Goal: Task Accomplishment & Management: Use online tool/utility

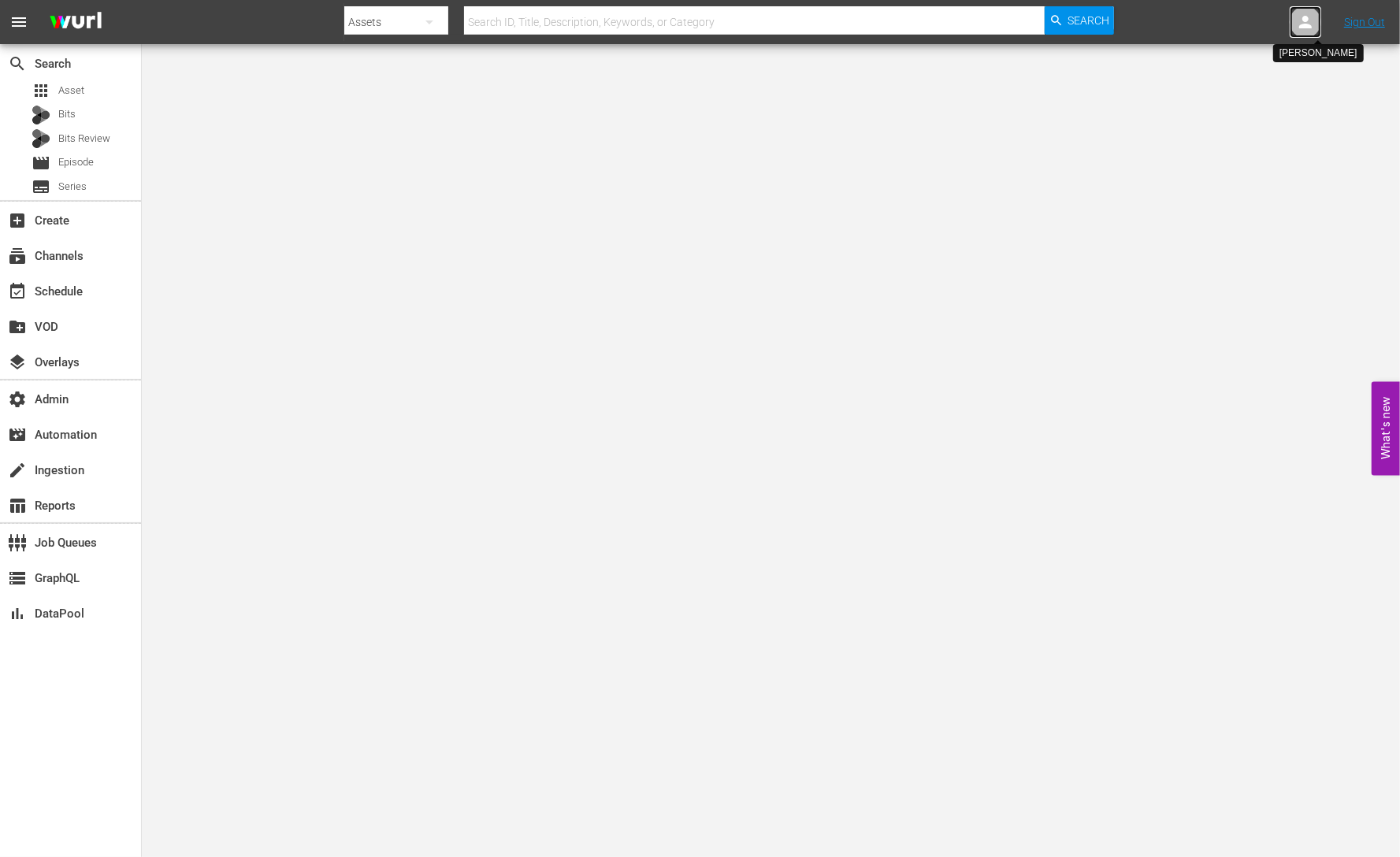
click at [1306, 22] on icon at bounding box center [1305, 22] width 19 height 19
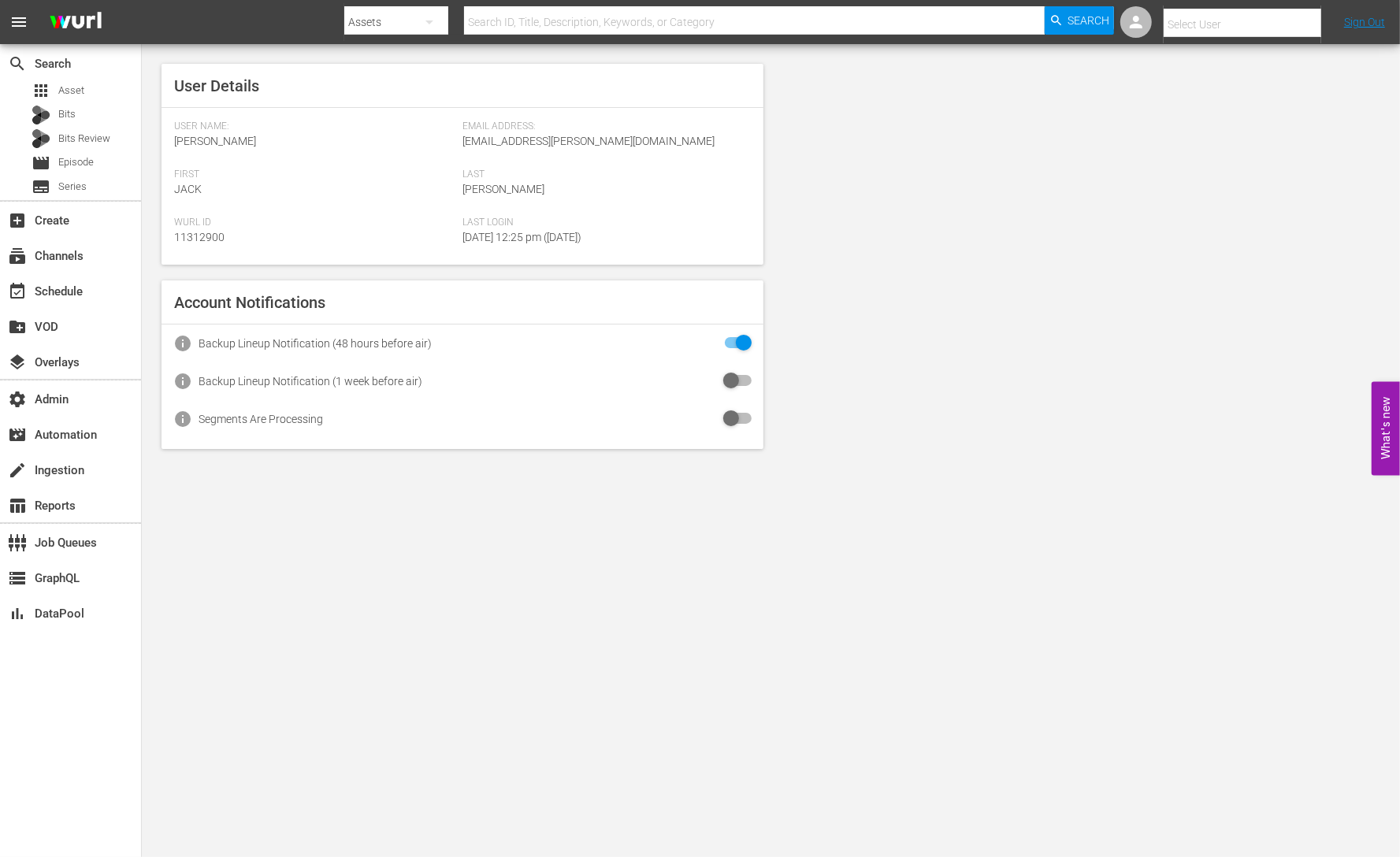
click at [1201, 26] on input "text" at bounding box center [1264, 24] width 201 height 37
click at [1139, 28] on icon at bounding box center [1136, 22] width 19 height 19
click at [1294, 26] on div at bounding box center [1305, 22] width 32 height 32
click at [1142, 25] on icon at bounding box center [1136, 22] width 19 height 19
click at [1293, 25] on div at bounding box center [1305, 22] width 32 height 32
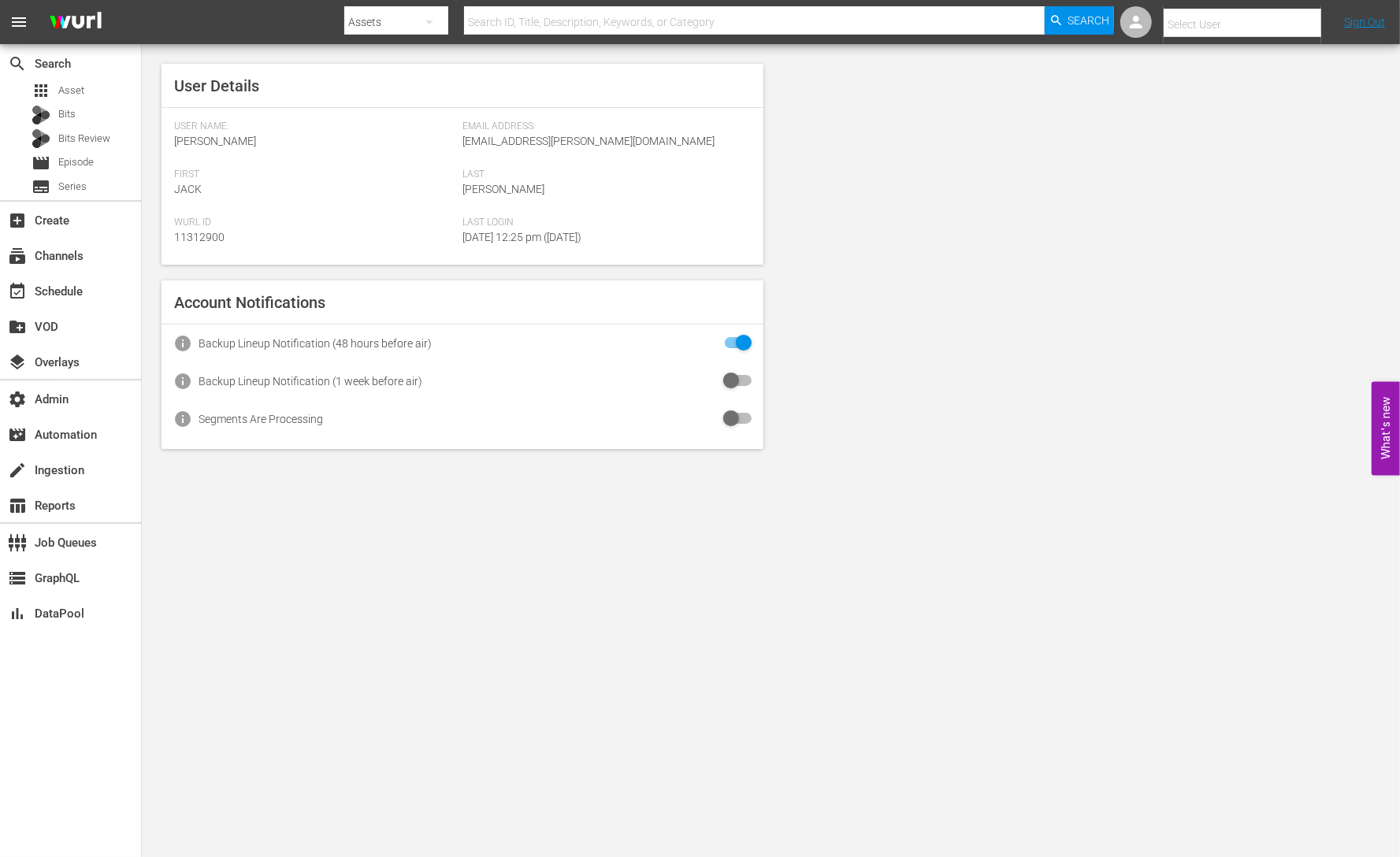
click at [1194, 28] on input "text" at bounding box center [1264, 24] width 201 height 37
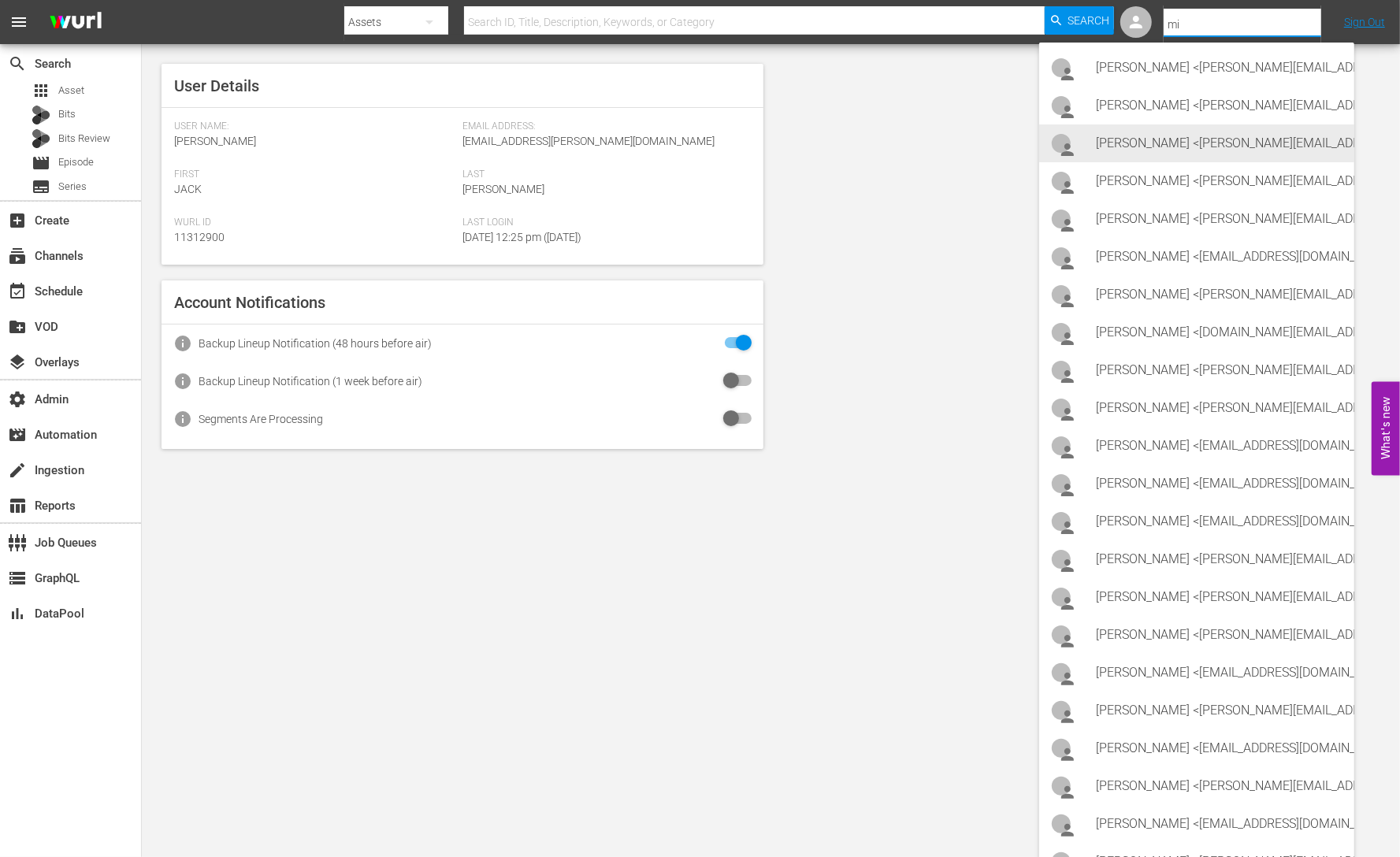
type input "m"
type input "a"
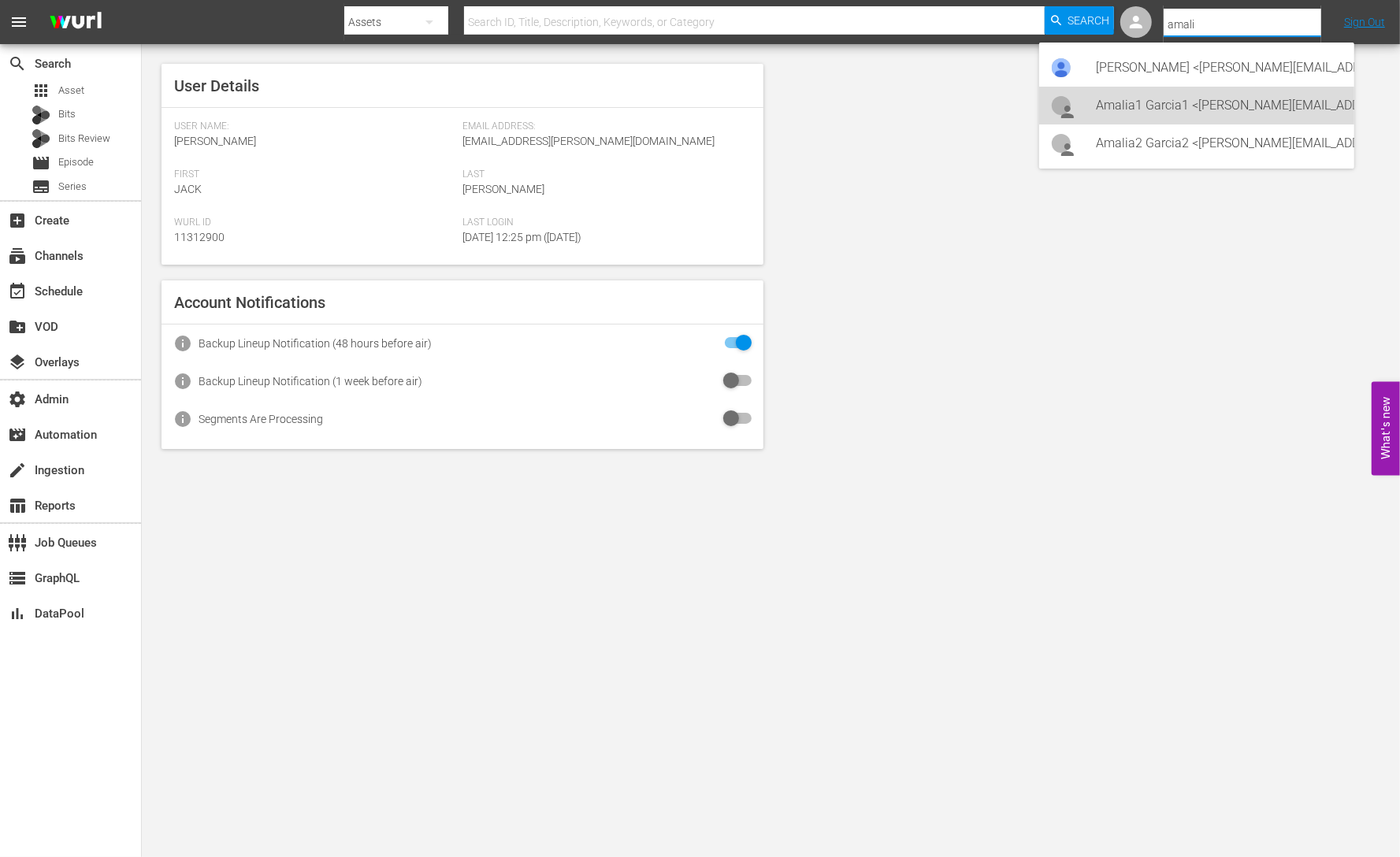
click at [1231, 99] on div "Amalia1 Garcia1 <[PERSON_NAME][EMAIL_ADDRESS][PERSON_NAME][PERSON_NAME][DOMAIN_…" at bounding box center [1218, 105] width 246 height 37
type input "Amalia1 Garcia1 (11312213)"
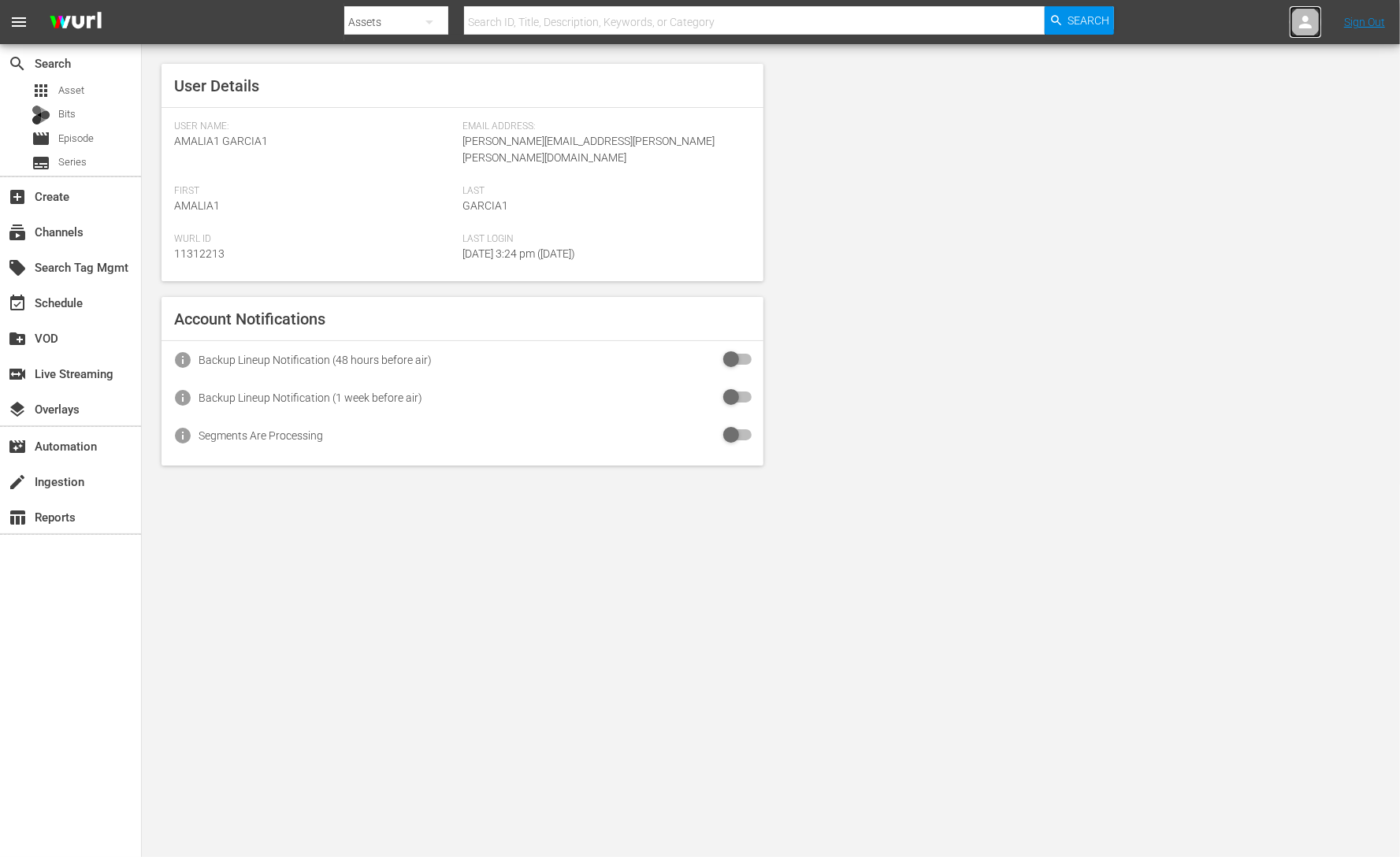
click at [1290, 33] on link at bounding box center [1305, 22] width 32 height 32
click at [1308, 22] on icon at bounding box center [1305, 22] width 19 height 19
click at [1311, 27] on icon at bounding box center [1304, 22] width 12 height 12
click at [1103, 154] on div "User Details User Name: Amalia1 Garcia1 Email Address: amalia.garcia+testing1@w…" at bounding box center [770, 264] width 1258 height 441
click at [1299, 30] on icon at bounding box center [1305, 22] width 19 height 19
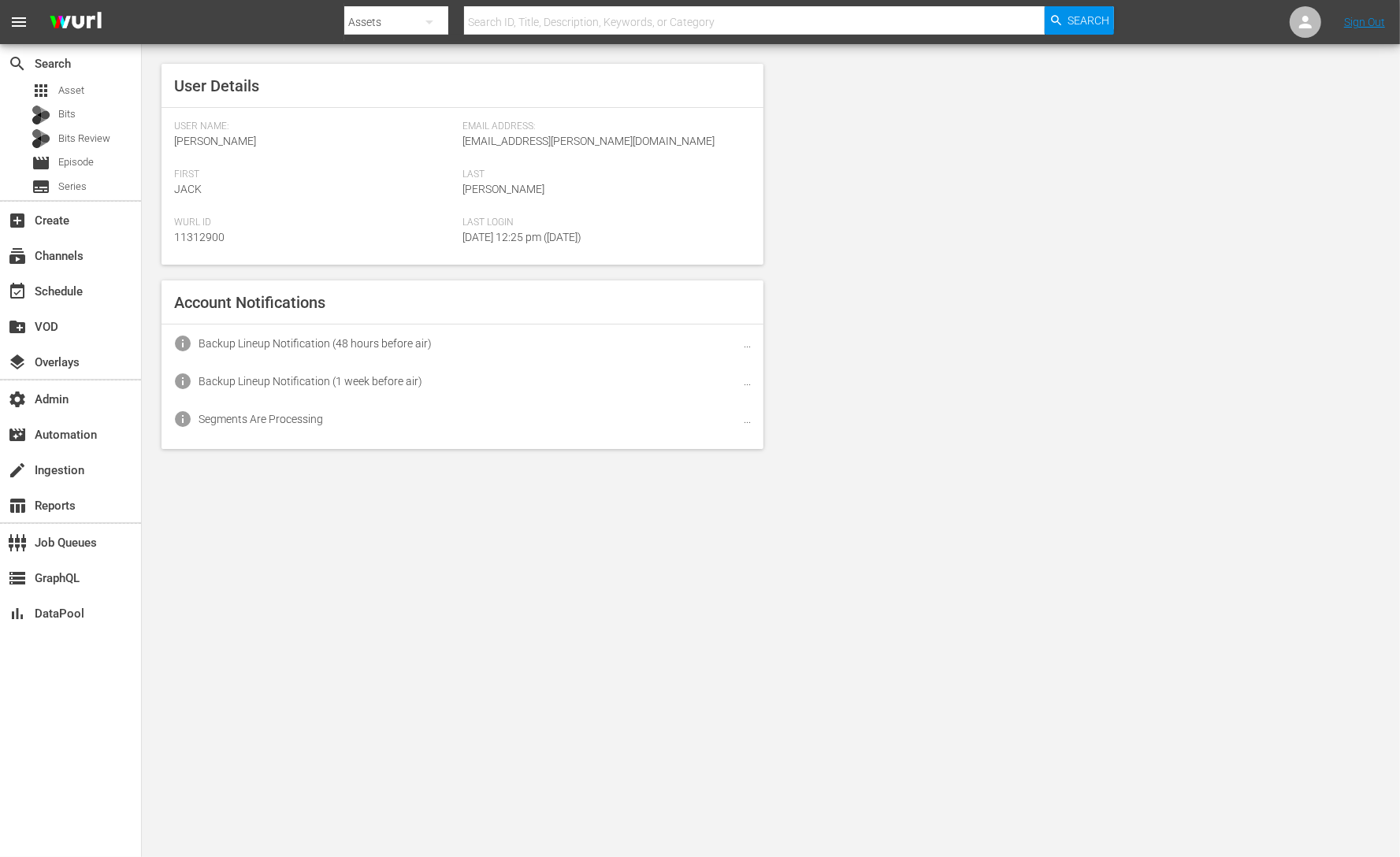
click at [1079, 92] on div "User Details User Name: Jack Heiting Email Address: jack@wurl.com First Jack La…" at bounding box center [770, 256] width 1258 height 424
click at [1303, 21] on icon at bounding box center [1304, 22] width 12 height 12
click at [1214, 27] on input "text" at bounding box center [1264, 24] width 201 height 37
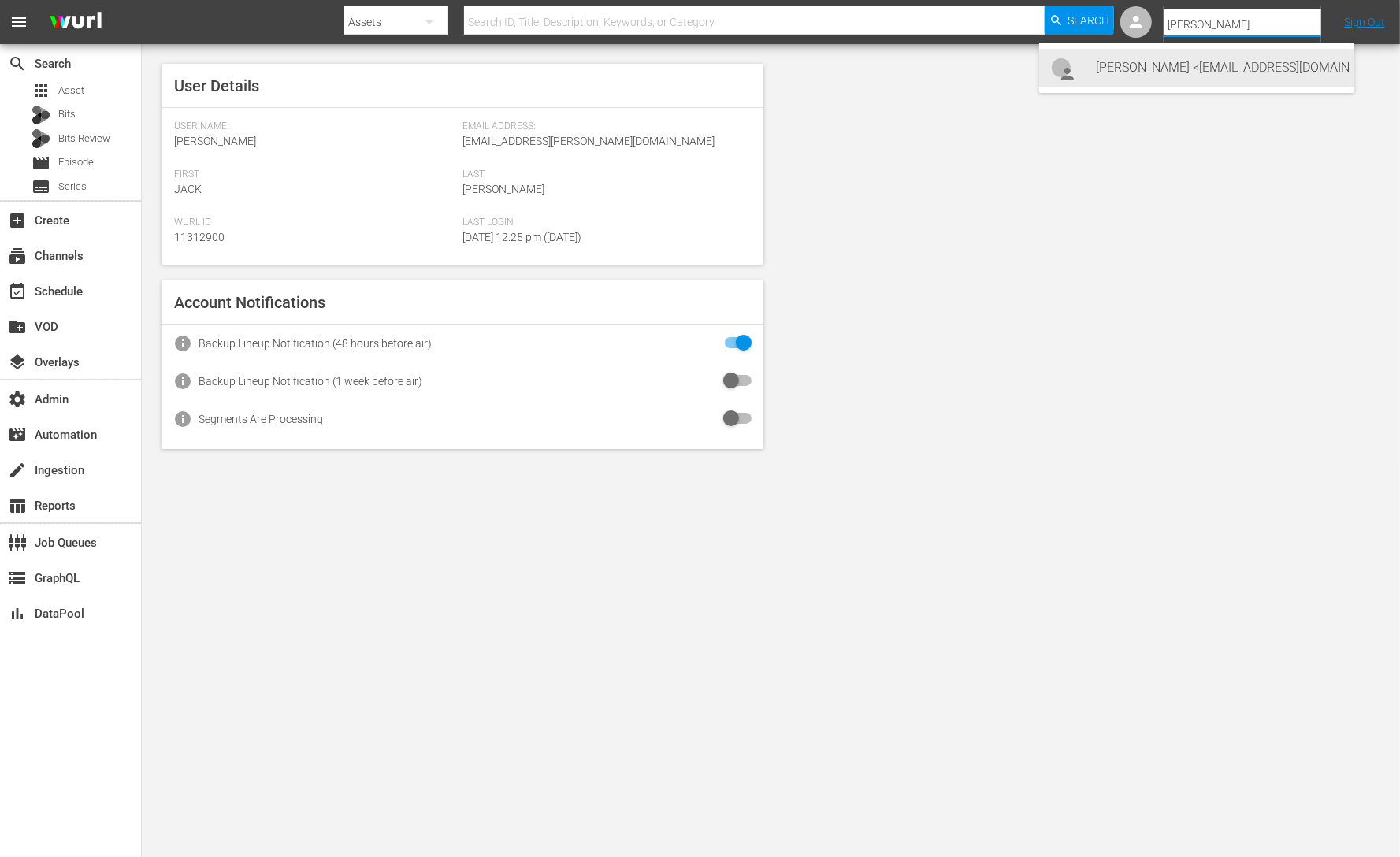
click at [1201, 77] on div "Michael Scott <mscott@theoffice.com>" at bounding box center [1218, 67] width 246 height 37
type input "Michael Scott (11312973)"
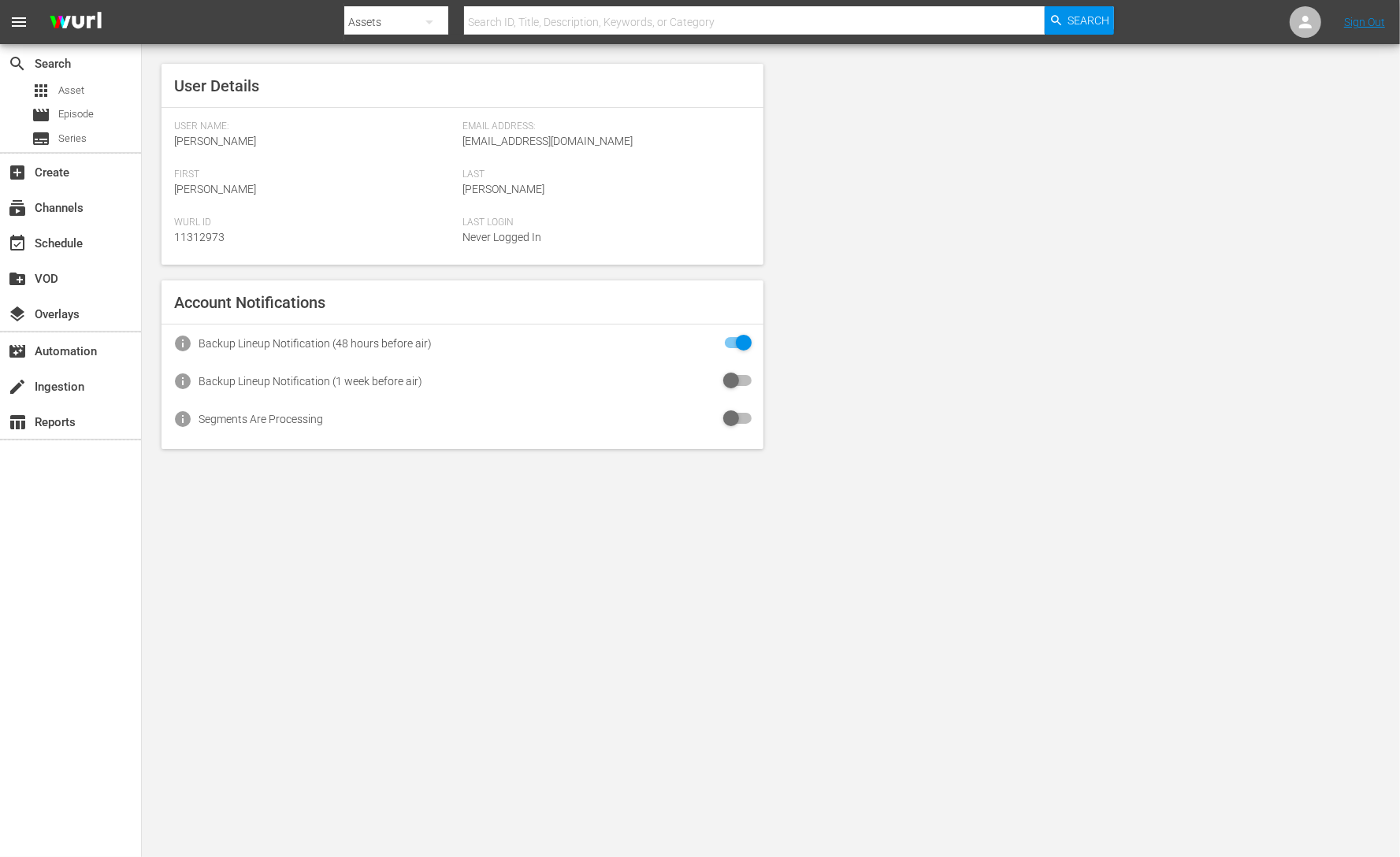
click at [927, 287] on div "User Details User Name: [PERSON_NAME] Email Address: [EMAIL_ADDRESS][DOMAIN_NAM…" at bounding box center [770, 256] width 1258 height 424
click at [82, 117] on span "Episode" at bounding box center [76, 113] width 36 height 16
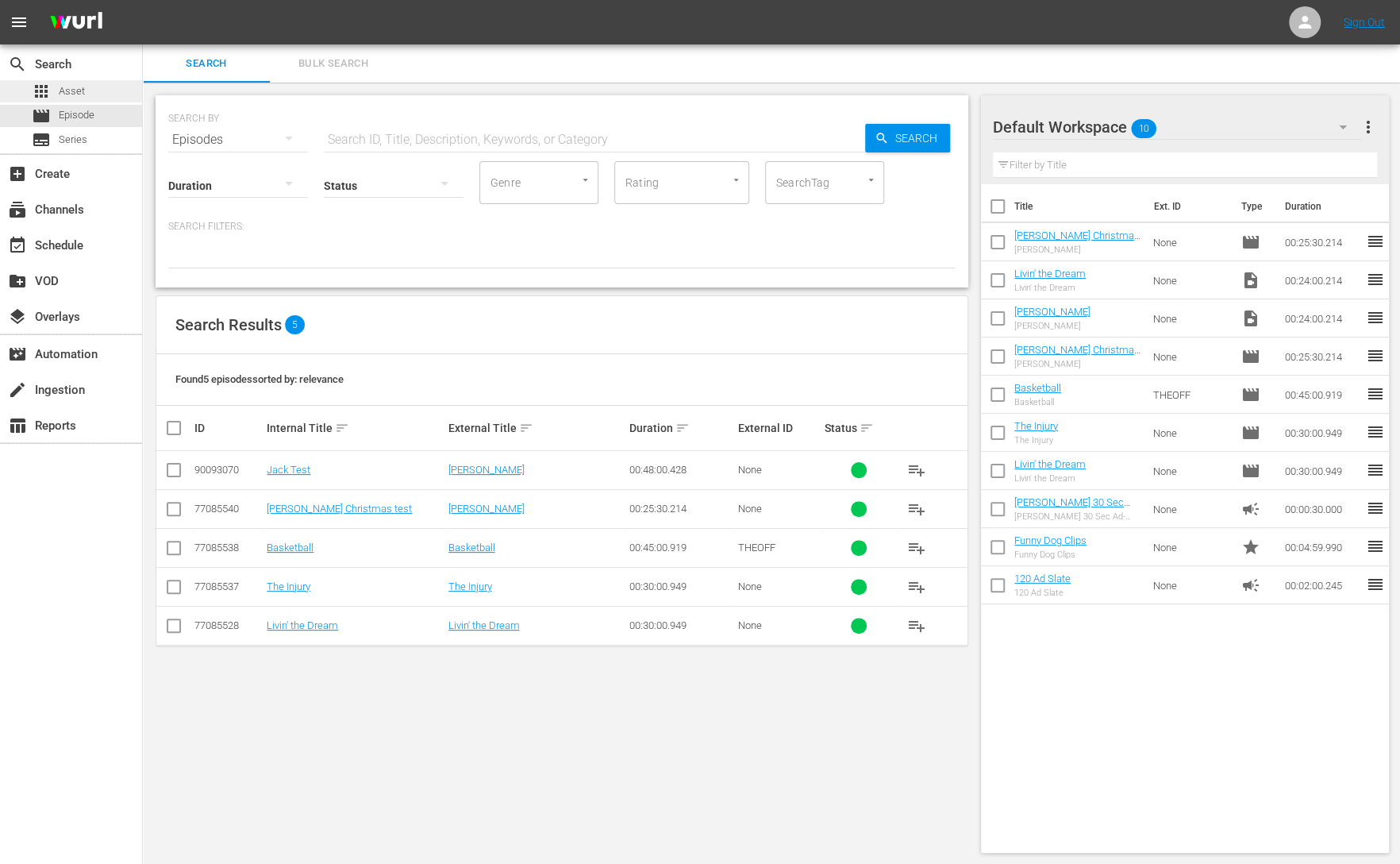
click at [77, 83] on span "Asset" at bounding box center [72, 91] width 26 height 16
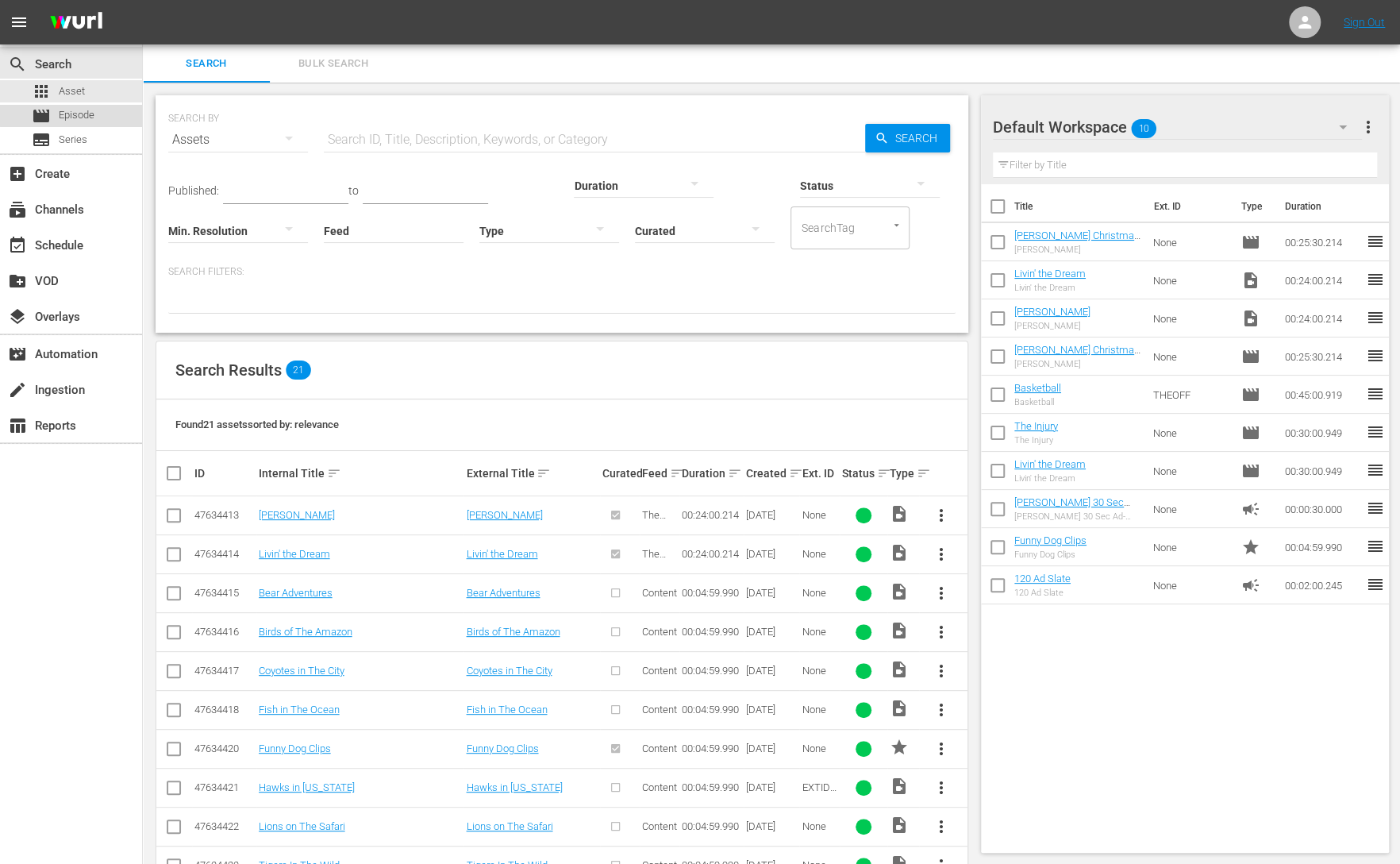
click at [97, 113] on div "movie Episode" at bounding box center [71, 116] width 142 height 23
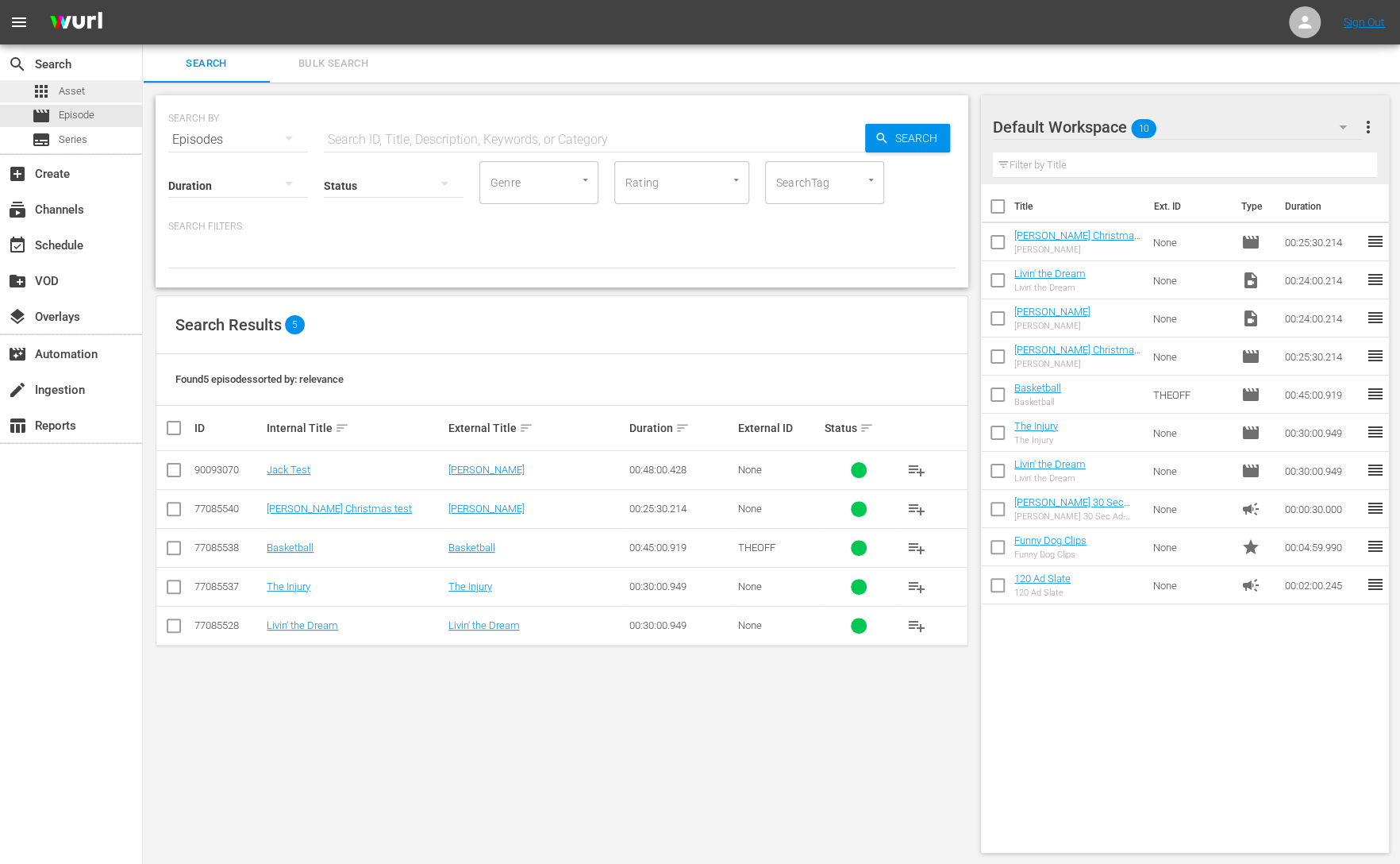
click at [93, 97] on div "apps Asset" at bounding box center [71, 92] width 142 height 23
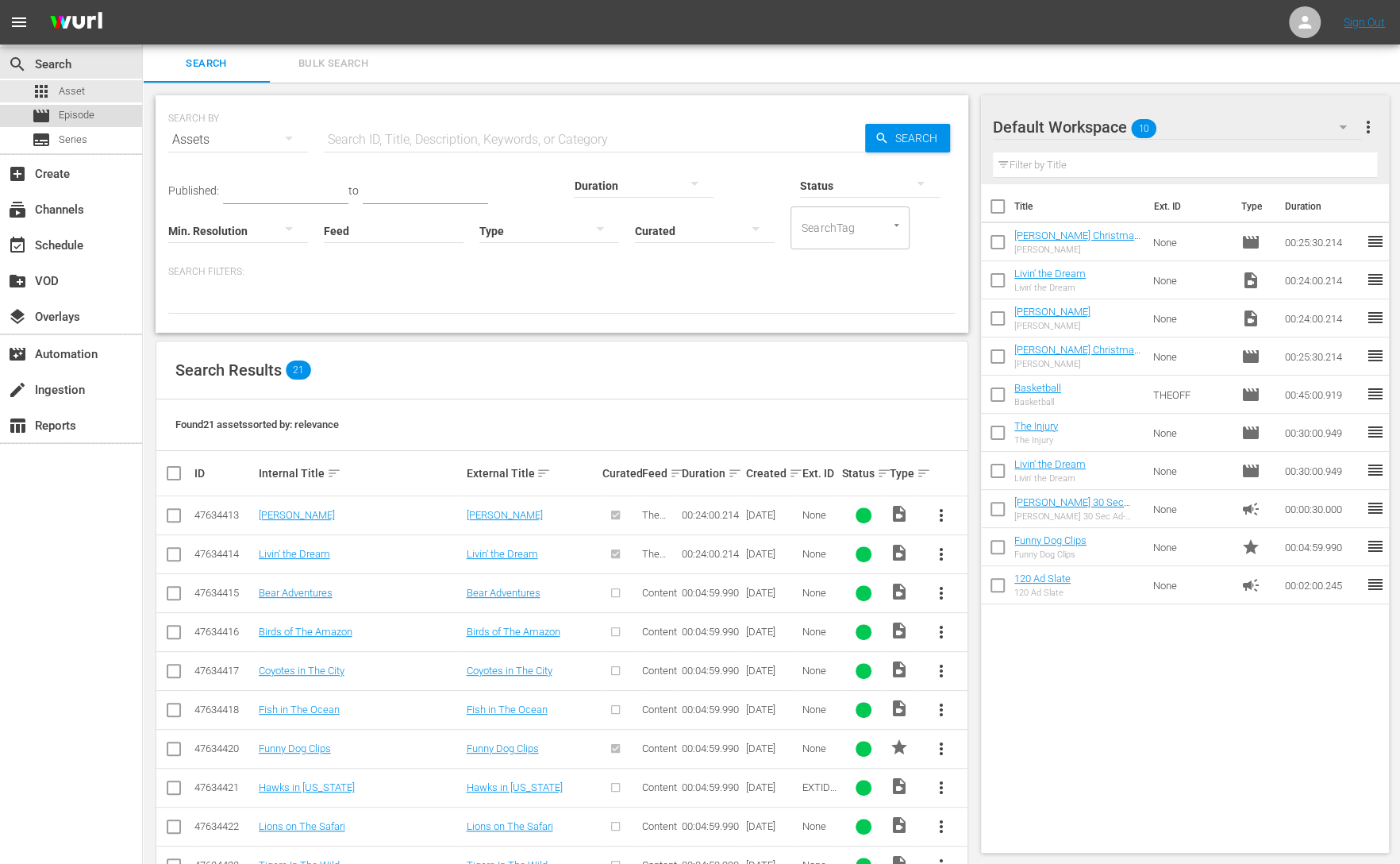
click at [84, 119] on span "Episode" at bounding box center [76, 114] width 36 height 16
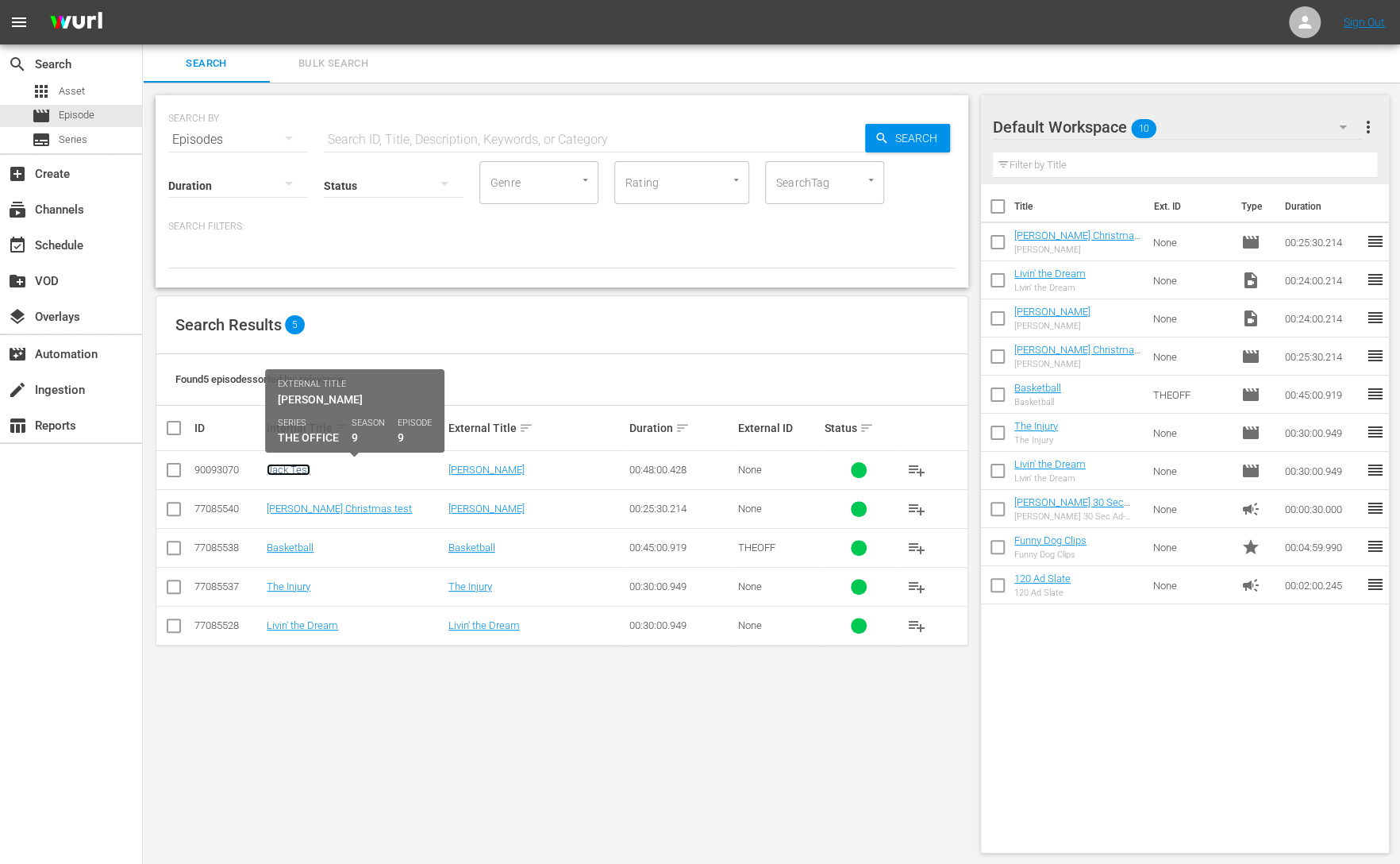
click at [287, 468] on link "Jack Test" at bounding box center [288, 469] width 43 height 12
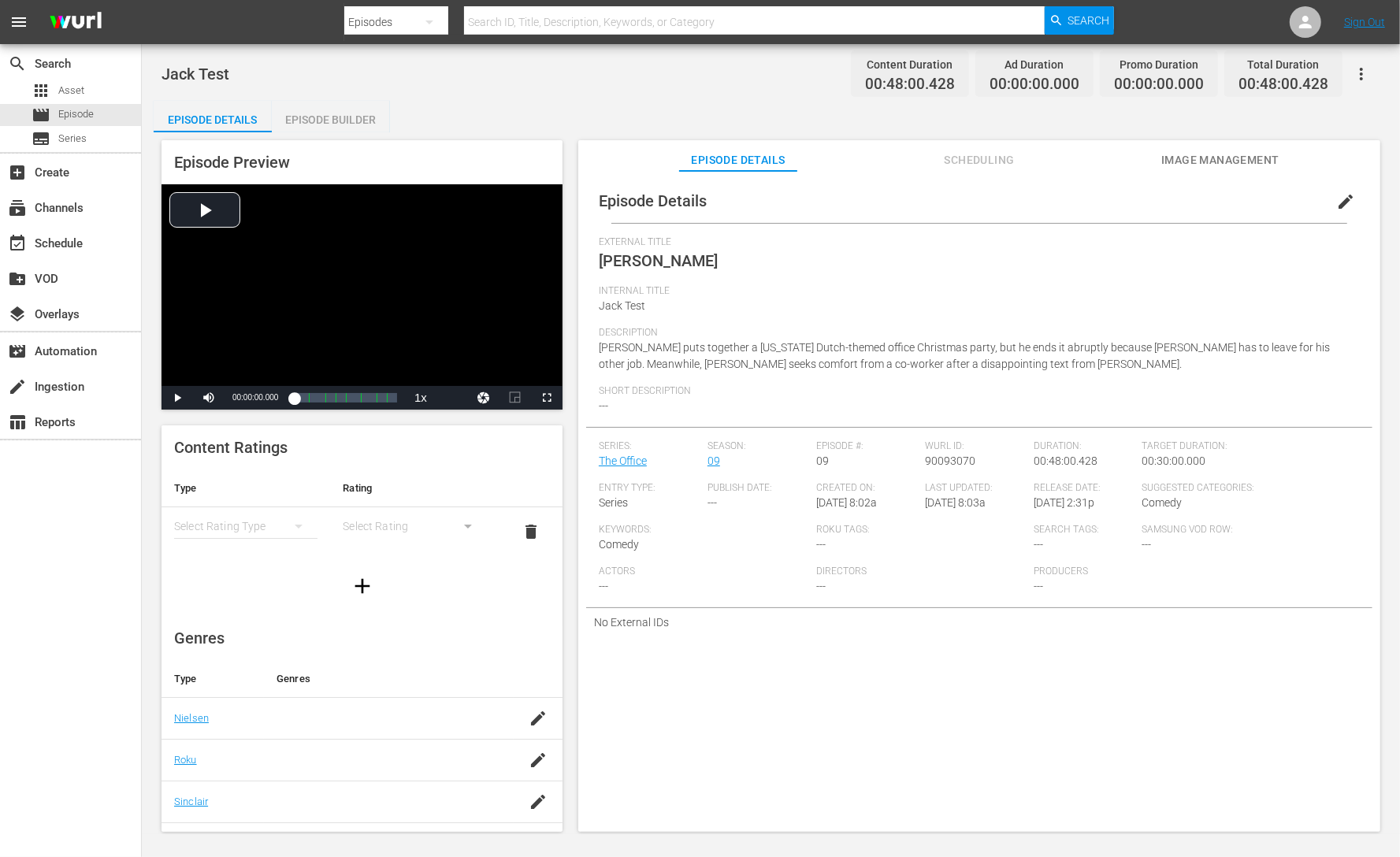
click at [344, 115] on div "Episode Builder" at bounding box center [331, 120] width 118 height 37
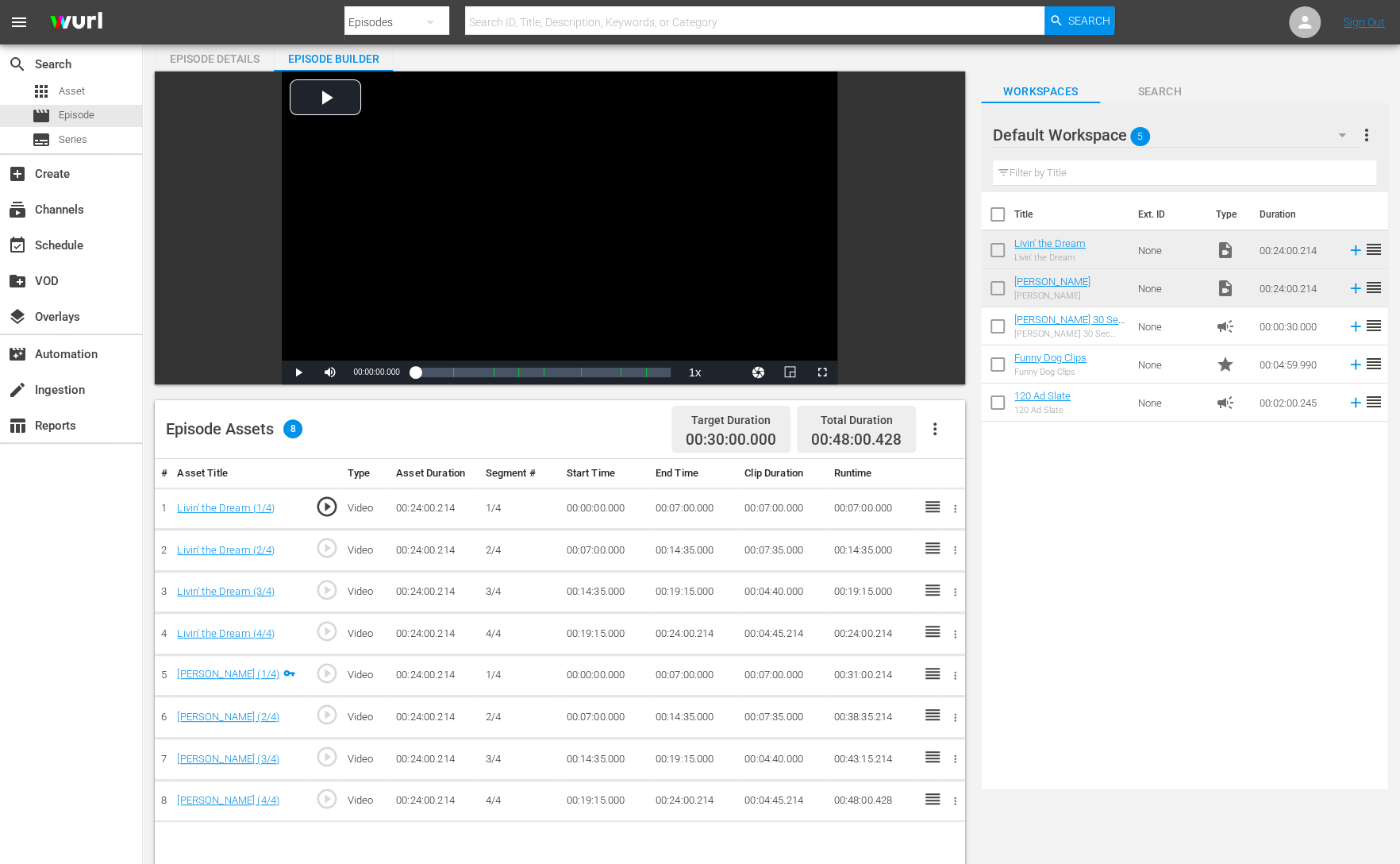
scroll to position [62, 0]
click at [1342, 131] on icon "button" at bounding box center [1341, 134] width 19 height 19
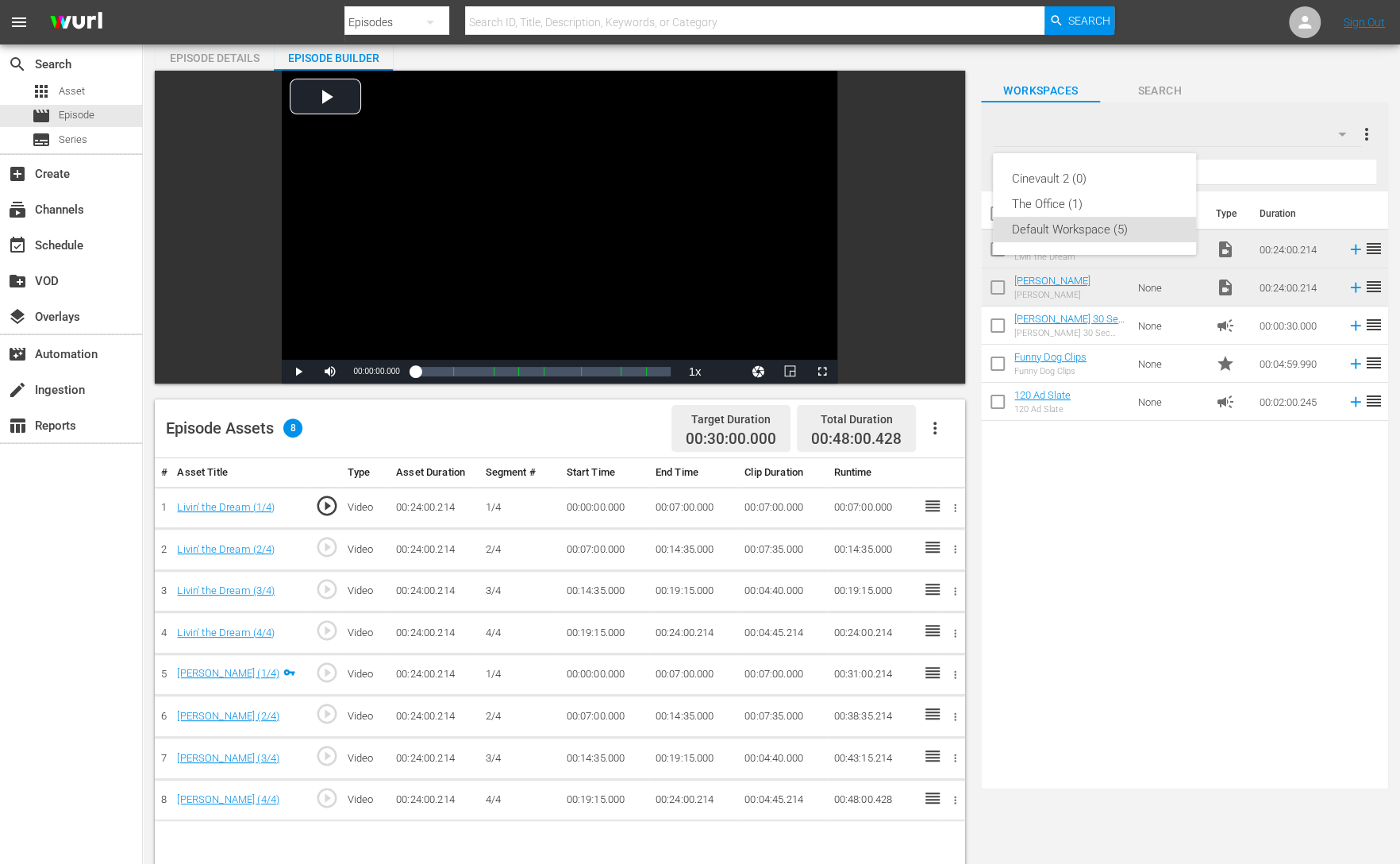
click at [1149, 549] on div "Cinevault 2 (0) The Office (1) Default Workspace (5)" at bounding box center [700, 432] width 1400 height 864
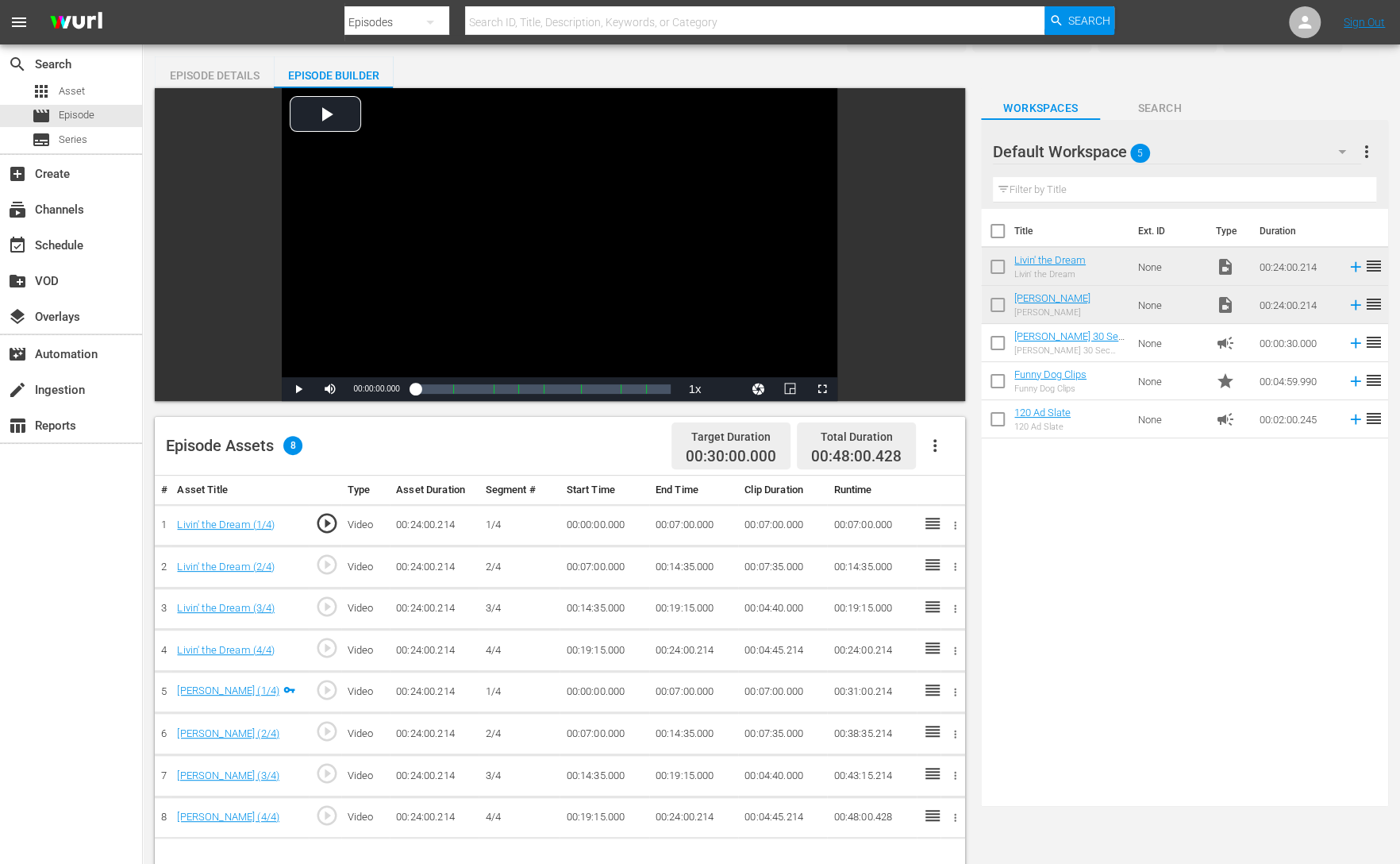
scroll to position [47, 0]
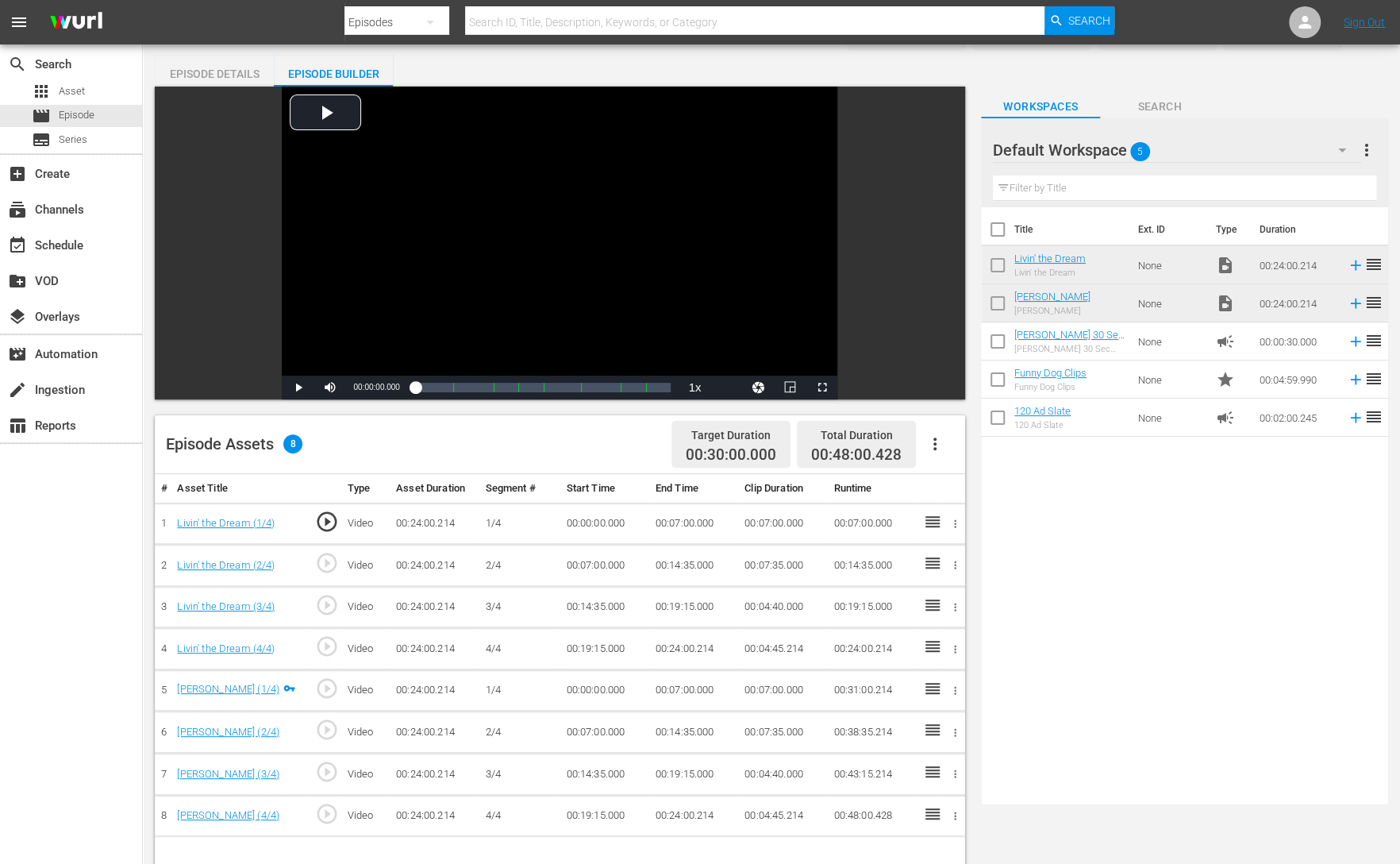
click at [1206, 567] on div "Title Ext. ID Type Duration Livin' the Dream Livin' the Dream None video_file 0…" at bounding box center [1184, 501] width 407 height 590
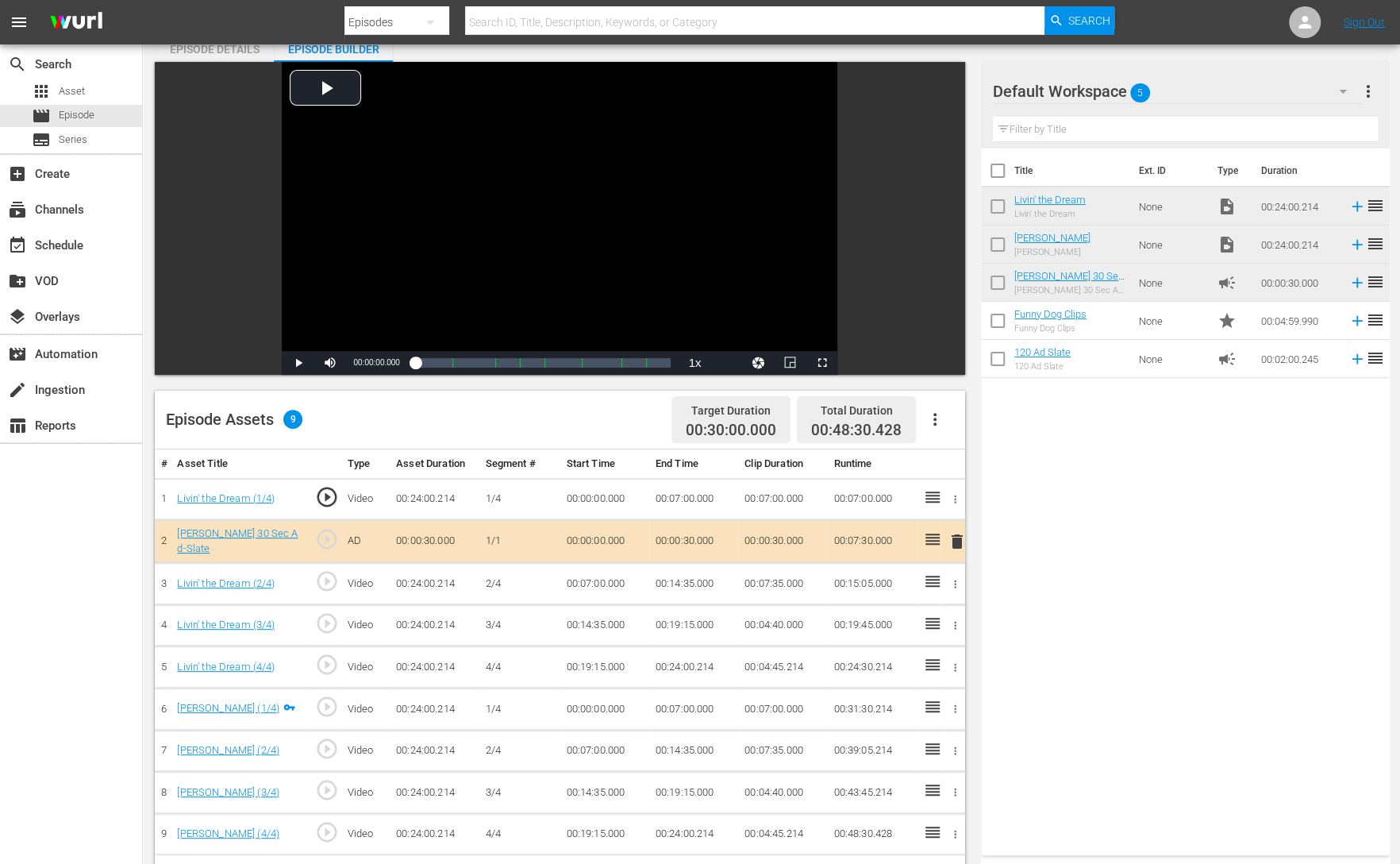
scroll to position [0, 0]
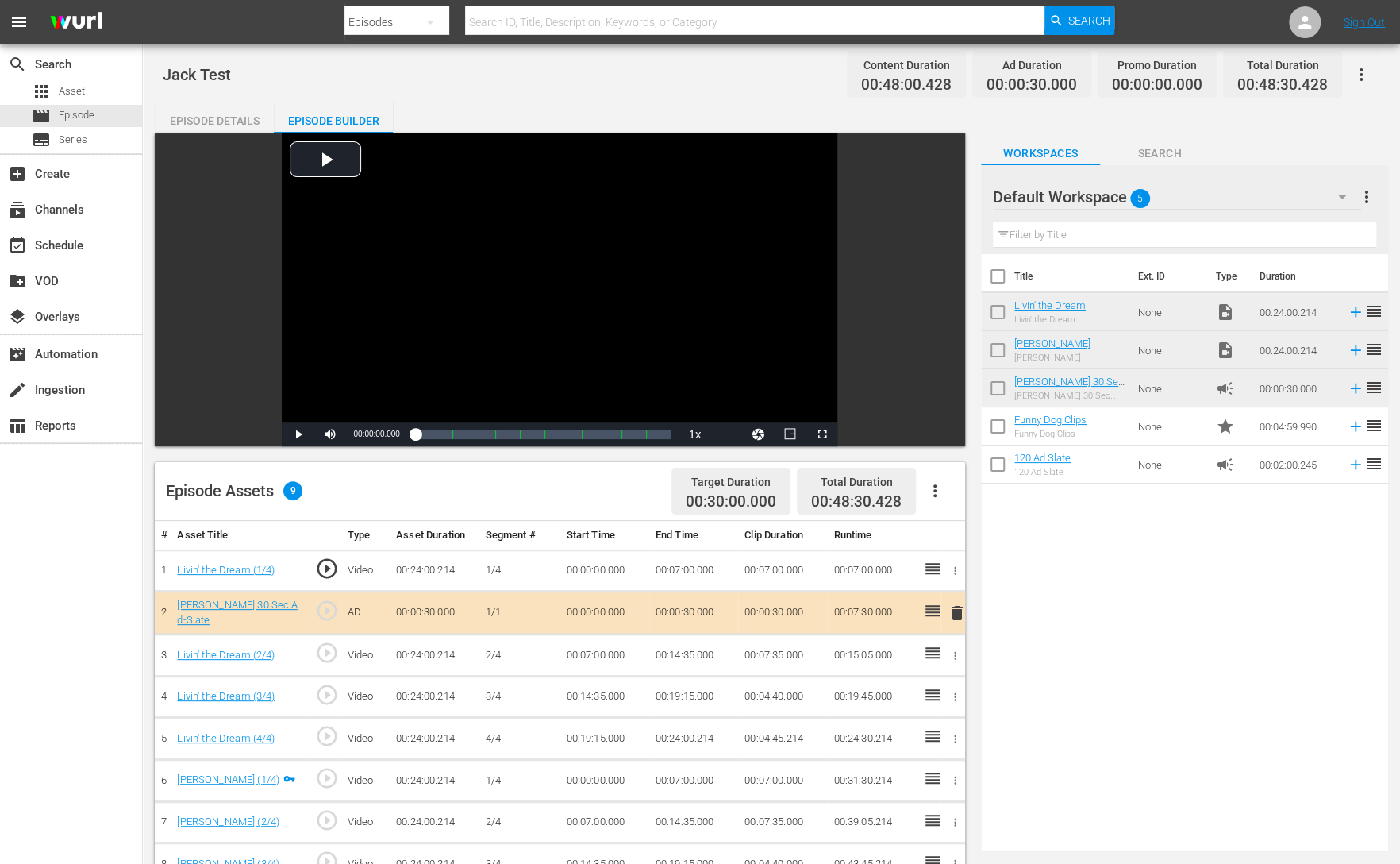
click at [936, 497] on icon "button" at bounding box center [935, 490] width 19 height 19
click at [1152, 581] on div "Title Ext. ID Type Duration Livin' the Dream Livin' the Dream None video_file 0…" at bounding box center [1184, 549] width 407 height 590
click at [769, 613] on td "00:00:30.000" at bounding box center [783, 612] width 89 height 42
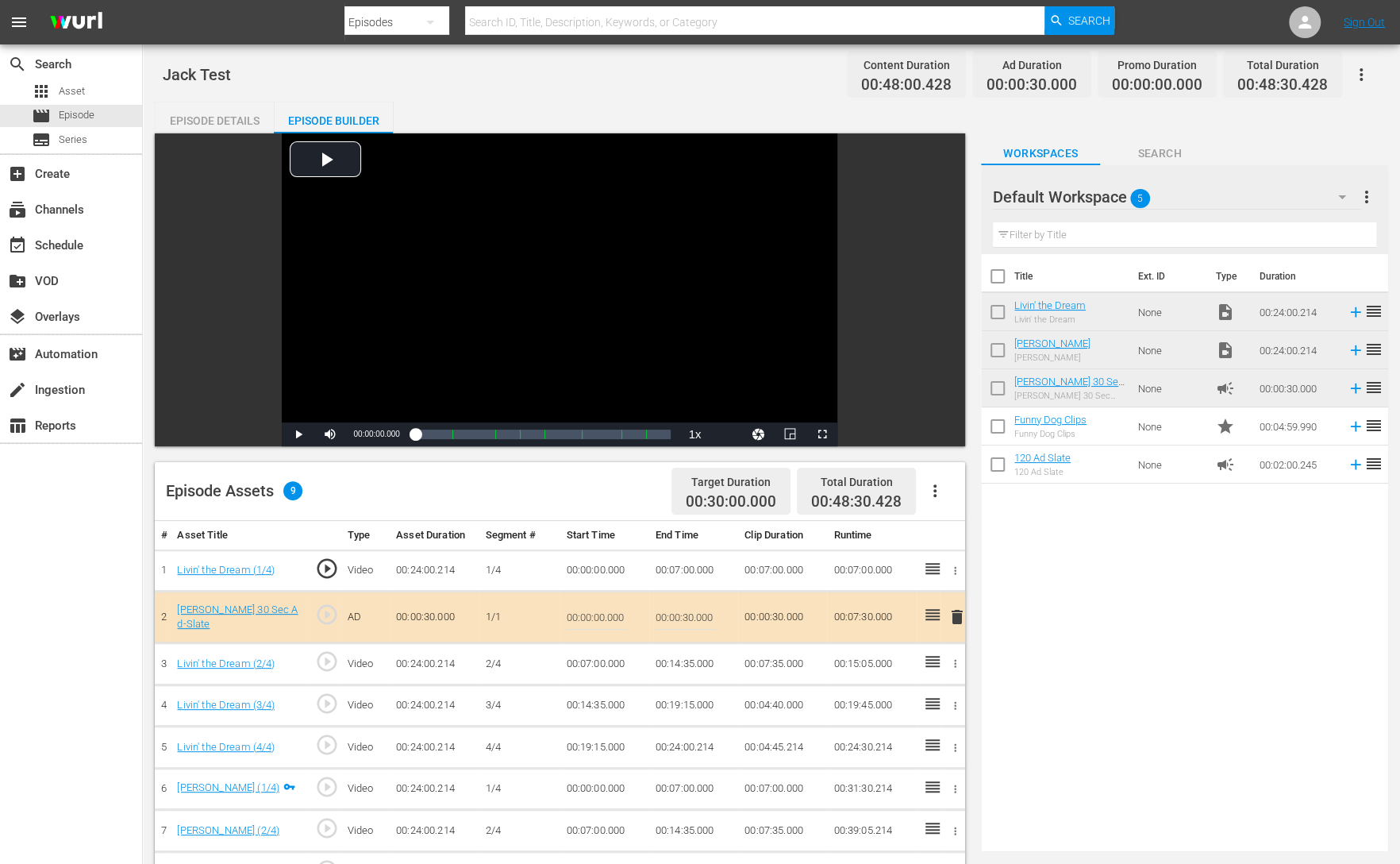
click at [777, 617] on td "00:00:30.000" at bounding box center [783, 617] width 89 height 52
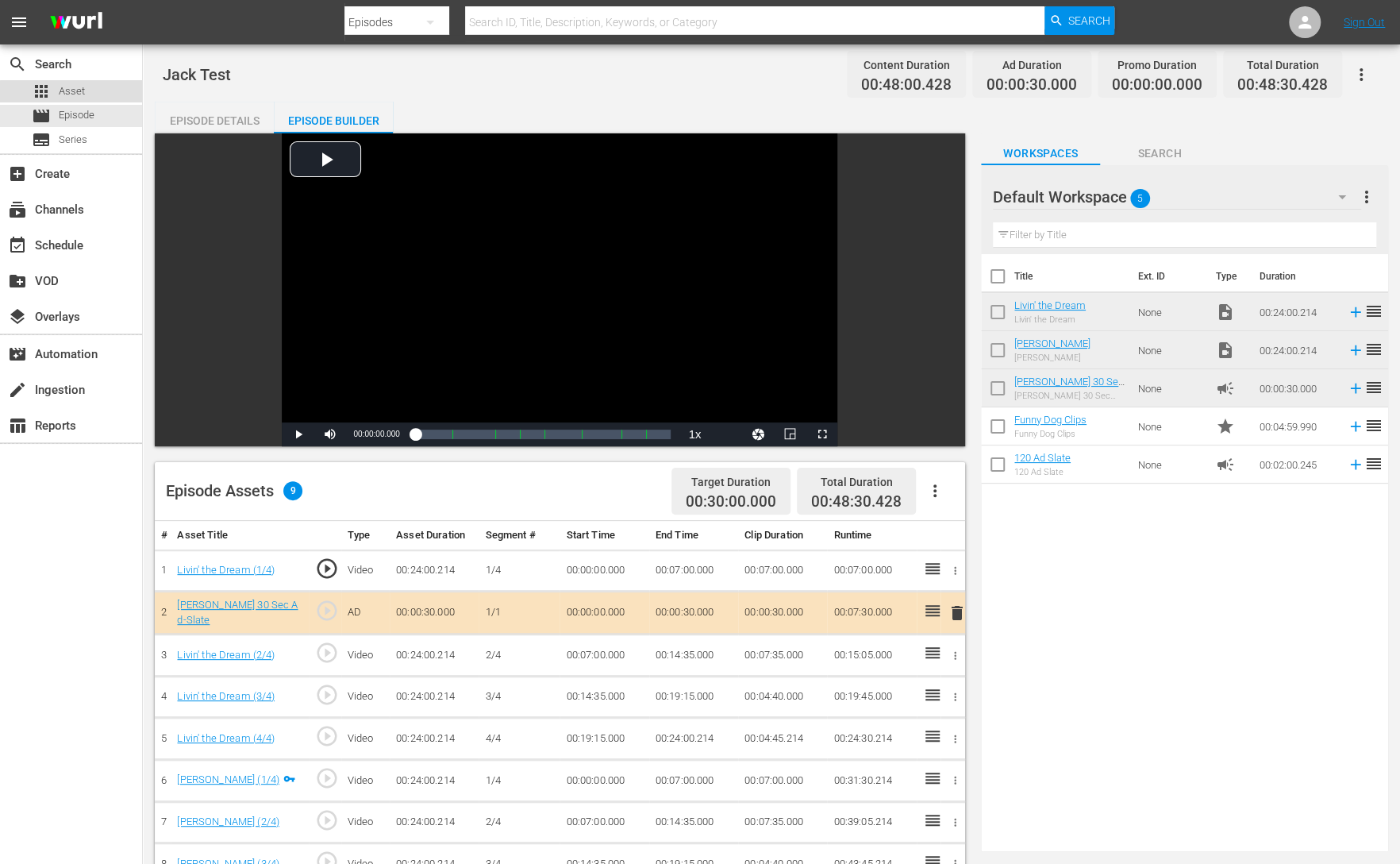
click at [78, 93] on span "Asset" at bounding box center [72, 91] width 26 height 16
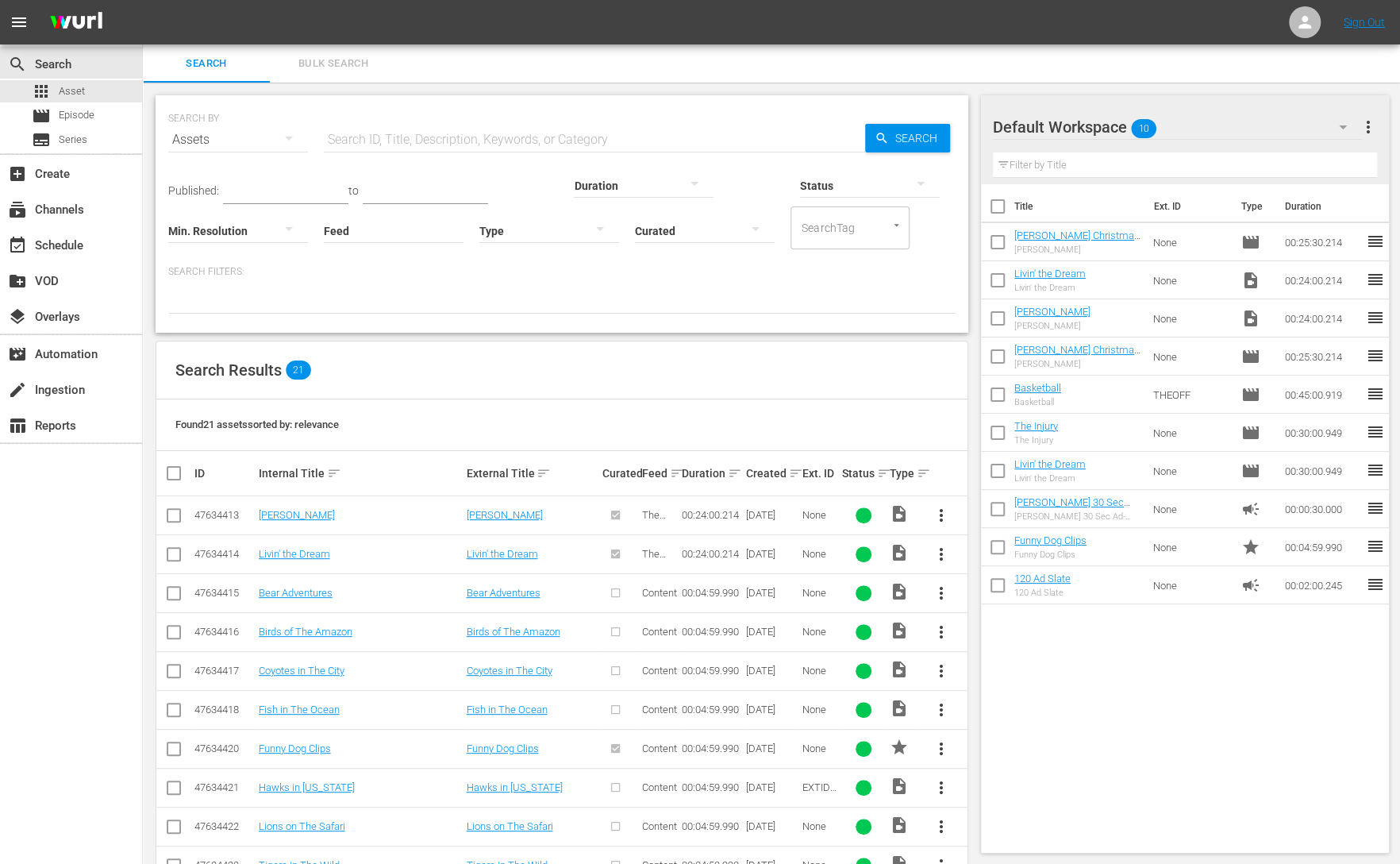
click at [790, 226] on div "SearchTag" at bounding box center [850, 228] width 119 height 42
click at [1344, 122] on icon "button" at bounding box center [1342, 127] width 19 height 19
click at [1189, 100] on div "Cinevault 2 (5) The Office (4) Default Workspace (10)" at bounding box center [700, 432] width 1400 height 864
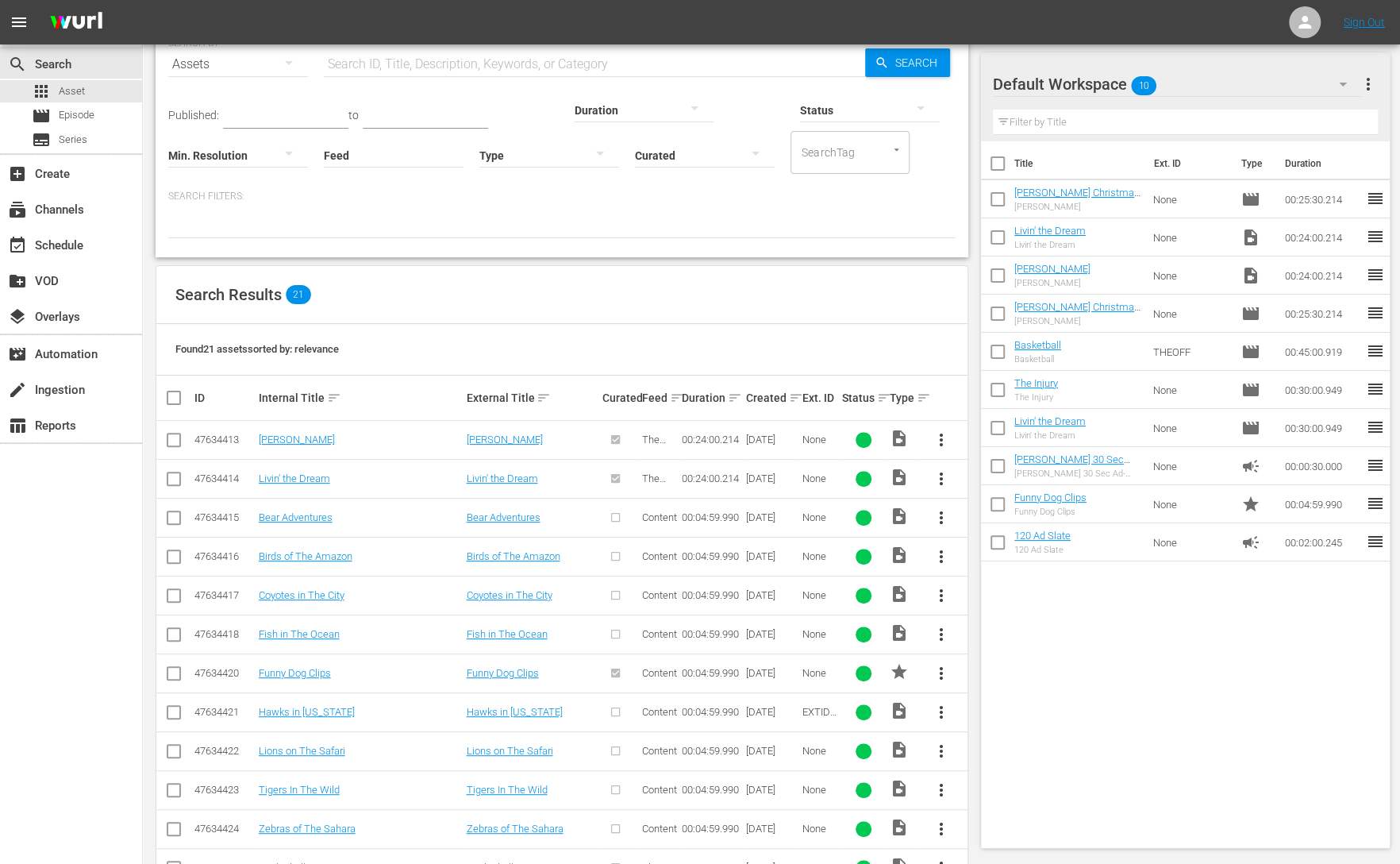
scroll to position [23, 0]
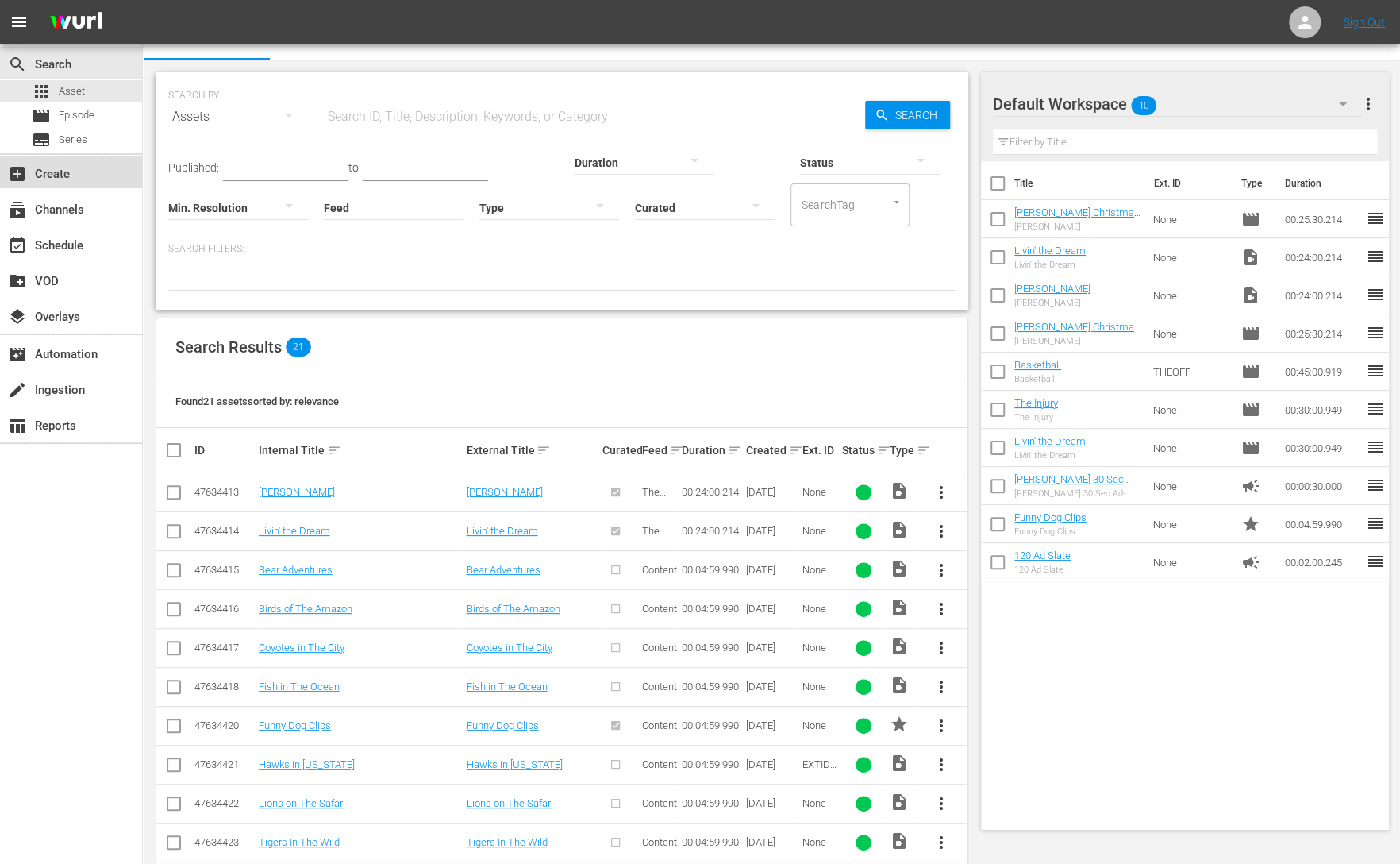
click at [72, 179] on div "add_box Create" at bounding box center [71, 173] width 142 height 32
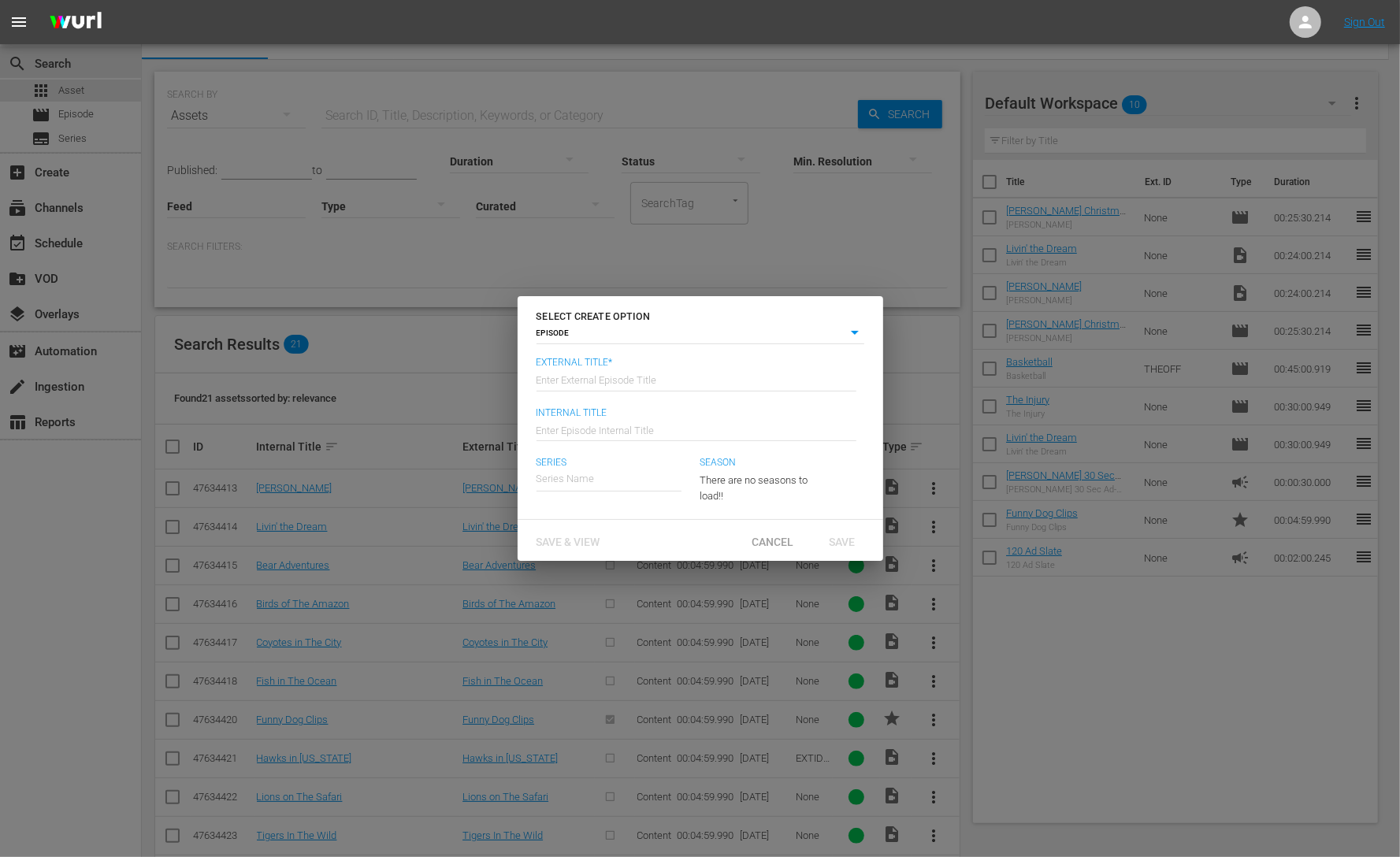
click at [643, 381] on input "text" at bounding box center [695, 378] width 320 height 37
click at [779, 544] on span "Cancel" at bounding box center [771, 541] width 67 height 12
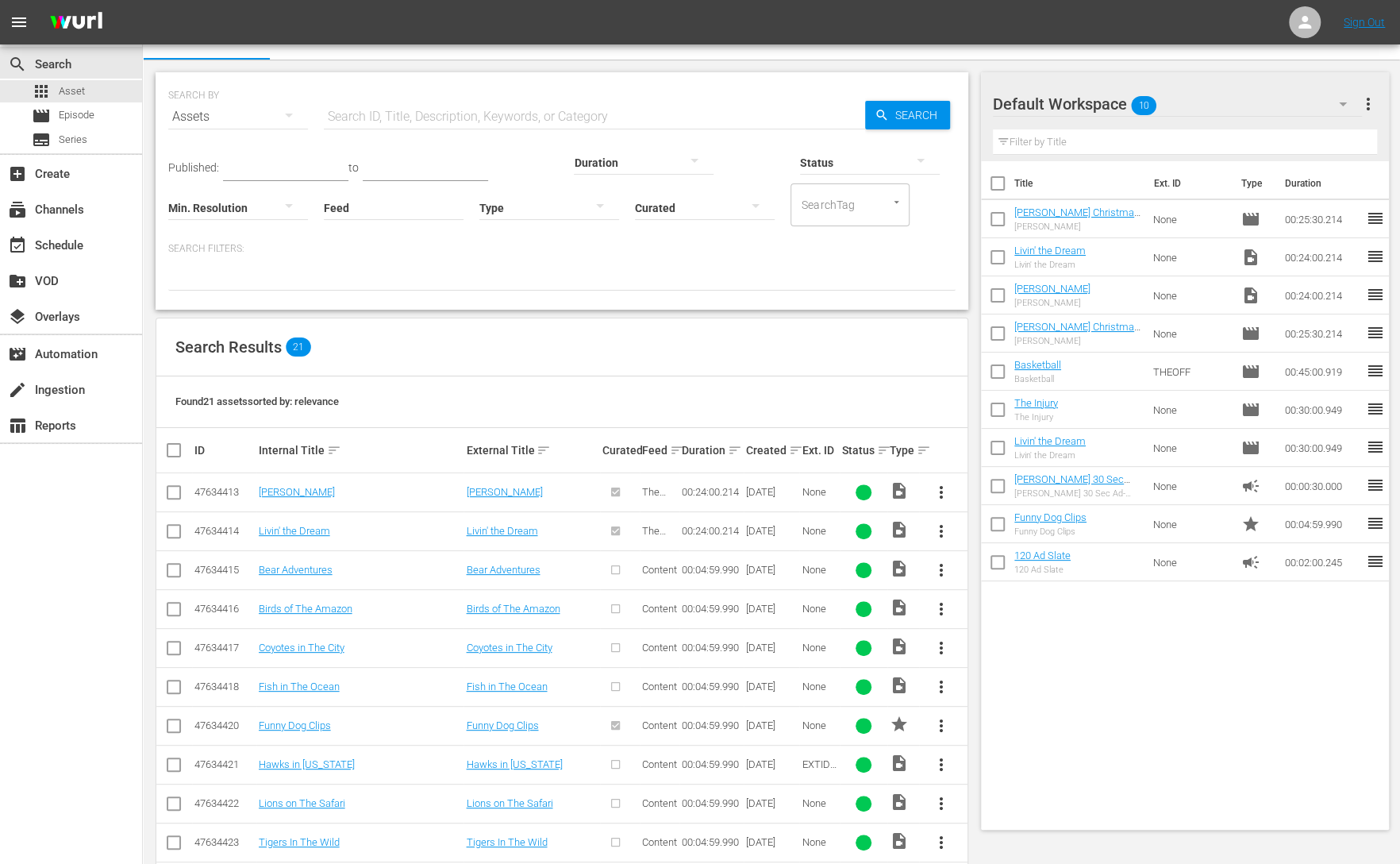
click at [824, 316] on div "SEARCH BY Search By Assets Search ID, Title, Description, Keywords, or Category…" at bounding box center [562, 688] width 838 height 1259
click at [78, 204] on div "subscriptions Channels" at bounding box center [44, 207] width 89 height 14
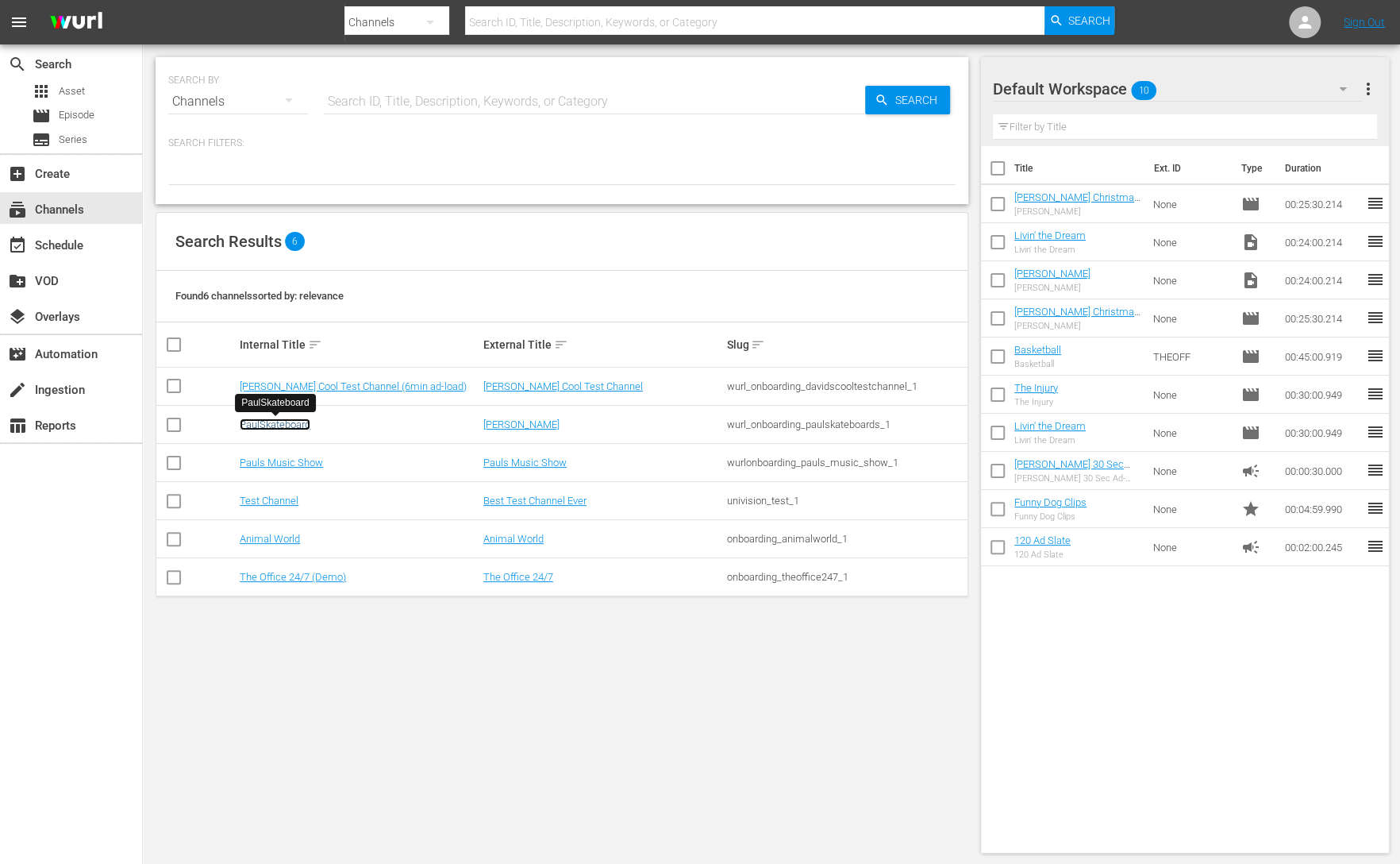
click at [279, 428] on link "PaulSkateboard" at bounding box center [275, 424] width 71 height 12
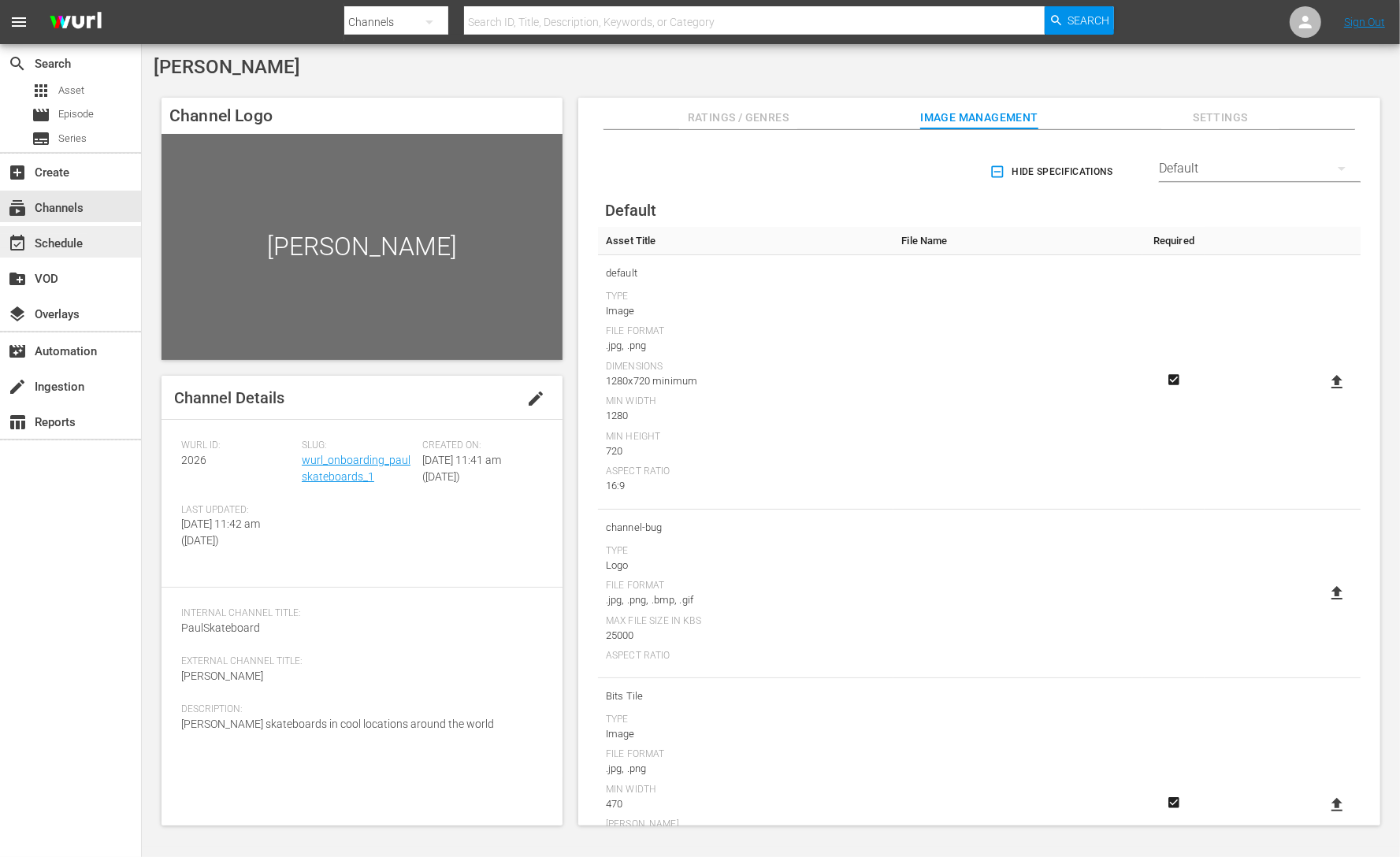
click at [68, 244] on div "event_available Schedule" at bounding box center [44, 241] width 88 height 14
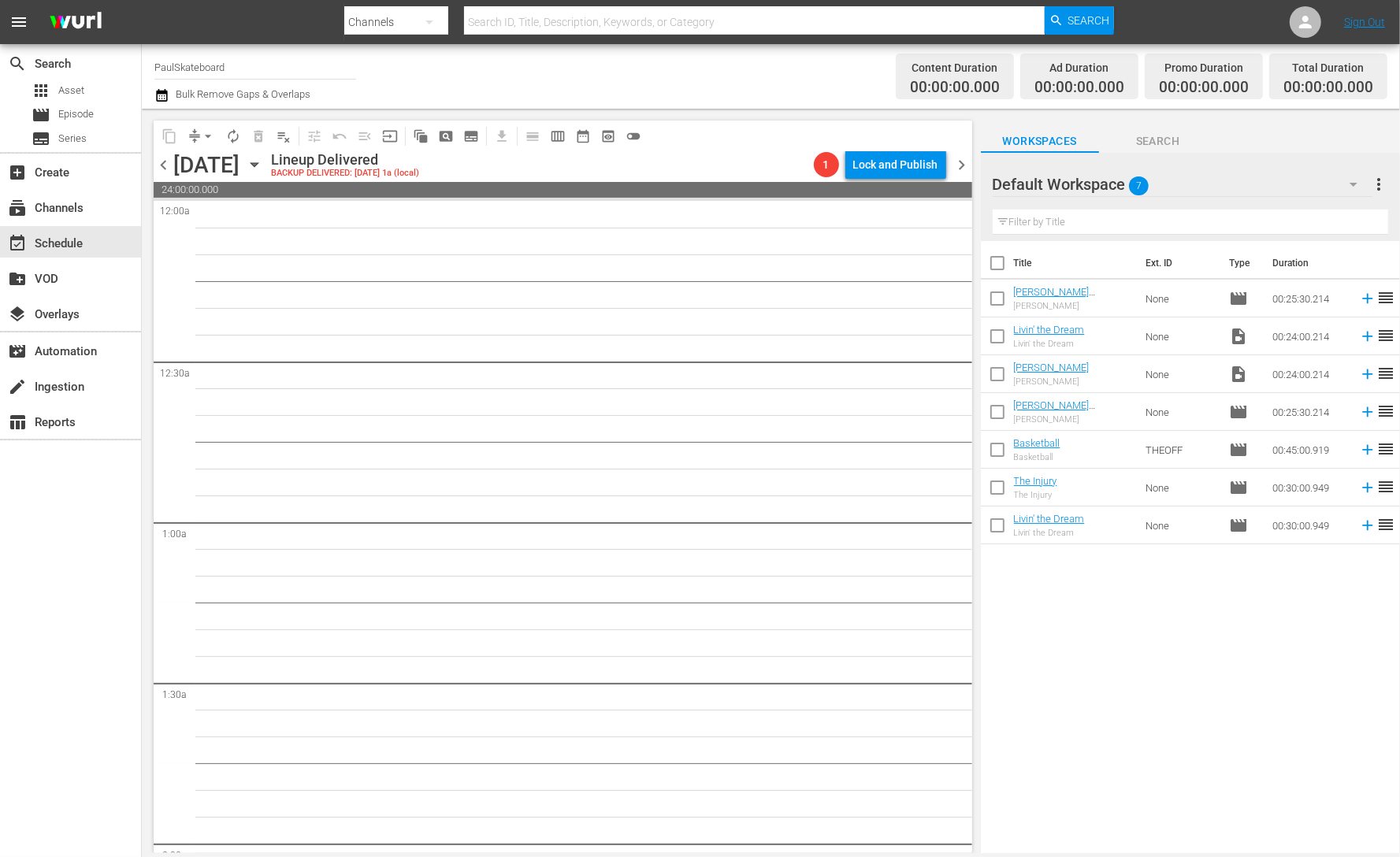
click at [1176, 687] on div "Title Ext. ID Type Duration Dwight Christmas test (Dwight Christmas test (VARIA…" at bounding box center [1190, 548] width 419 height 614
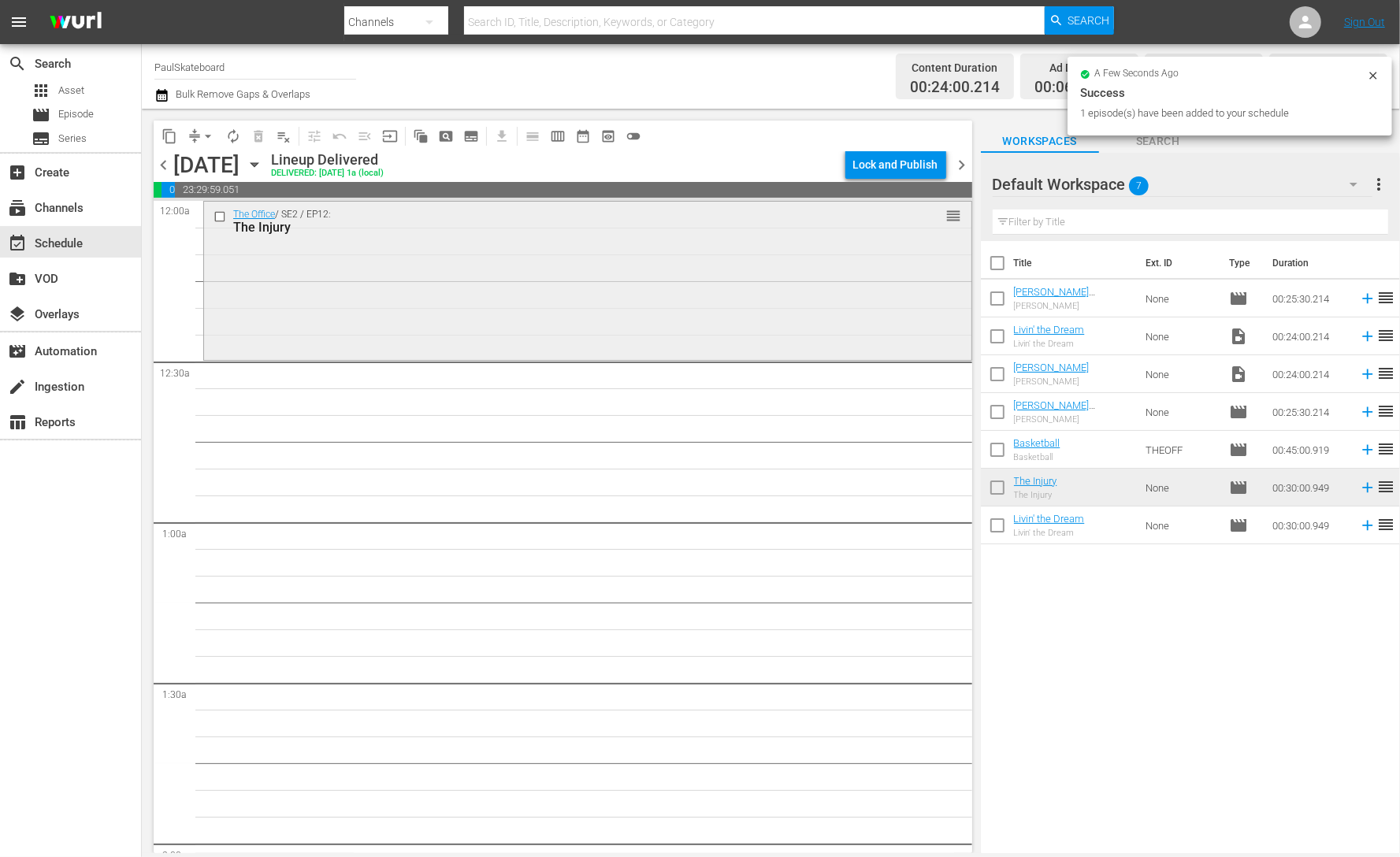
click at [479, 280] on div "The Office / SE2 / EP12: The Injury reorder" at bounding box center [588, 279] width 767 height 155
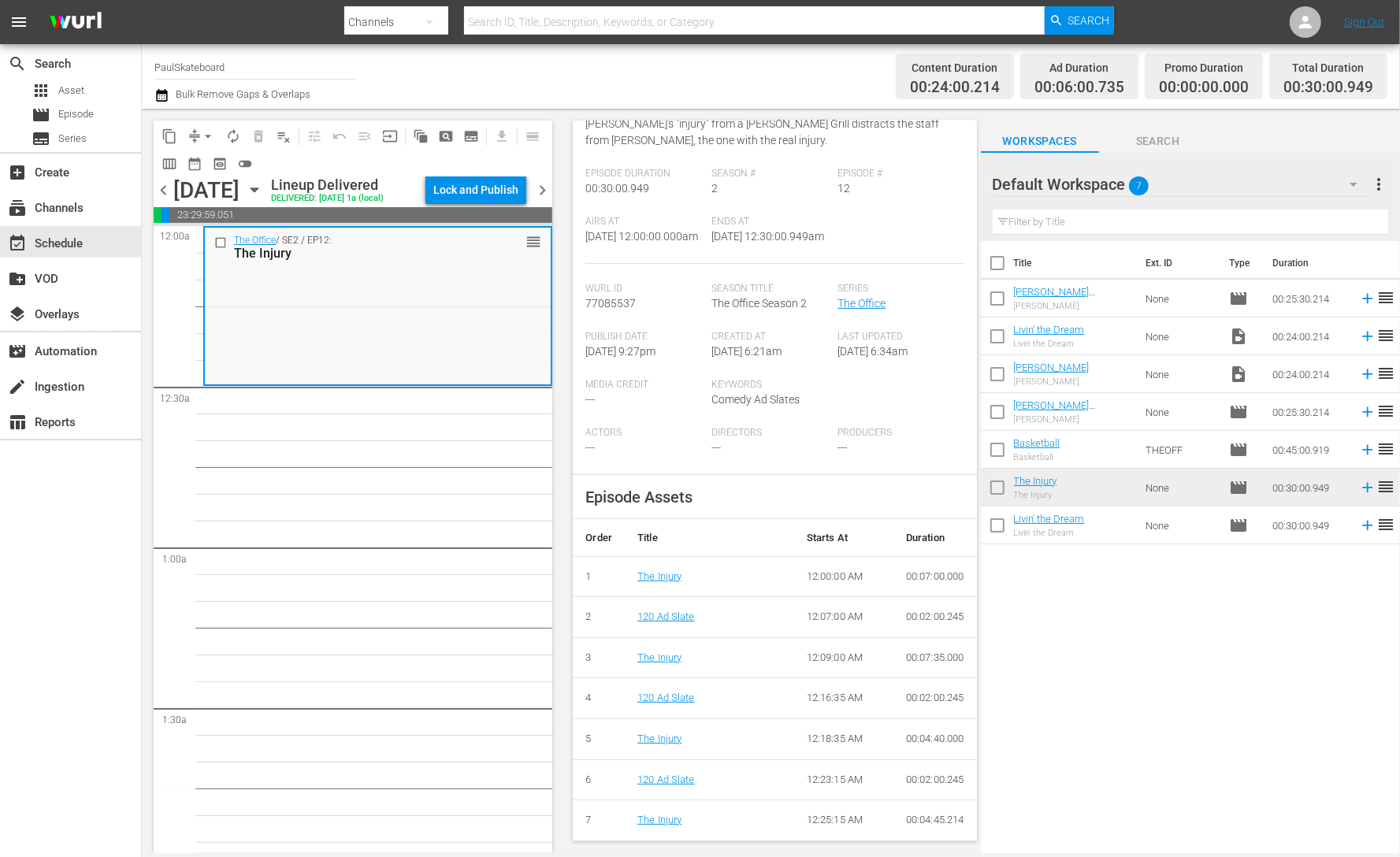
scroll to position [186, 0]
drag, startPoint x: 846, startPoint y: 179, endPoint x: 838, endPoint y: 175, distance: 8.9
click at [838, 175] on div "Episode # 12" at bounding box center [901, 191] width 126 height 48
click at [842, 172] on div "Episode # 12" at bounding box center [901, 191] width 126 height 48
drag, startPoint x: 844, startPoint y: 172, endPoint x: 700, endPoint y: 173, distance: 144.0
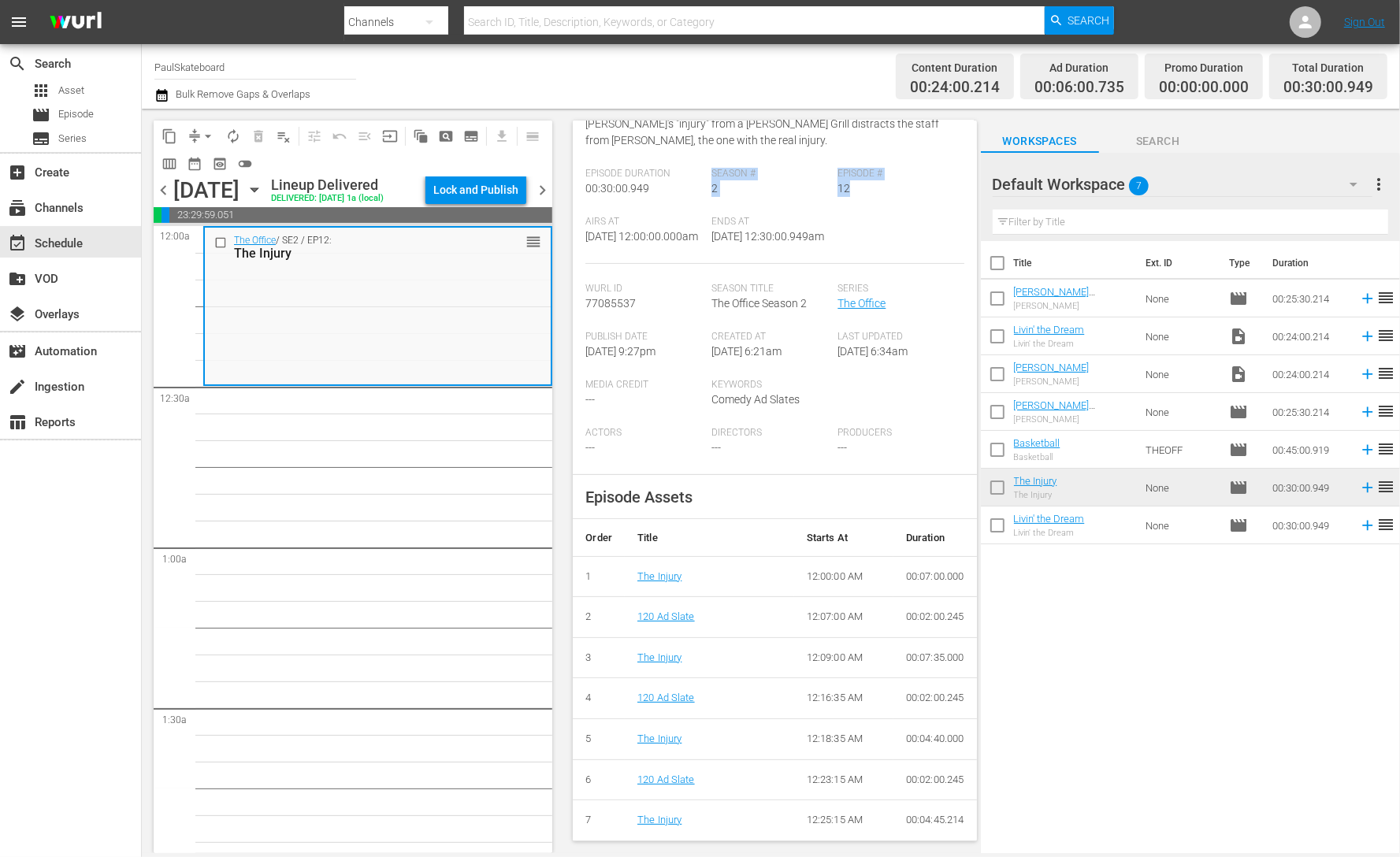
click at [700, 173] on div "Episode Duration 00:30:00.949 Season # 2 Episode # 12" at bounding box center [774, 191] width 378 height 48
click at [719, 174] on div "Season # 2" at bounding box center [774, 191] width 126 height 48
click at [1059, 610] on div "Title Ext. ID Type Duration Dwight Christmas test (Dwight Christmas test (VARIA…" at bounding box center [1190, 548] width 419 height 614
click at [1070, 623] on div "Title Ext. ID Type Duration Dwight Christmas test (Dwight Christmas test (VARIA…" at bounding box center [1190, 548] width 419 height 614
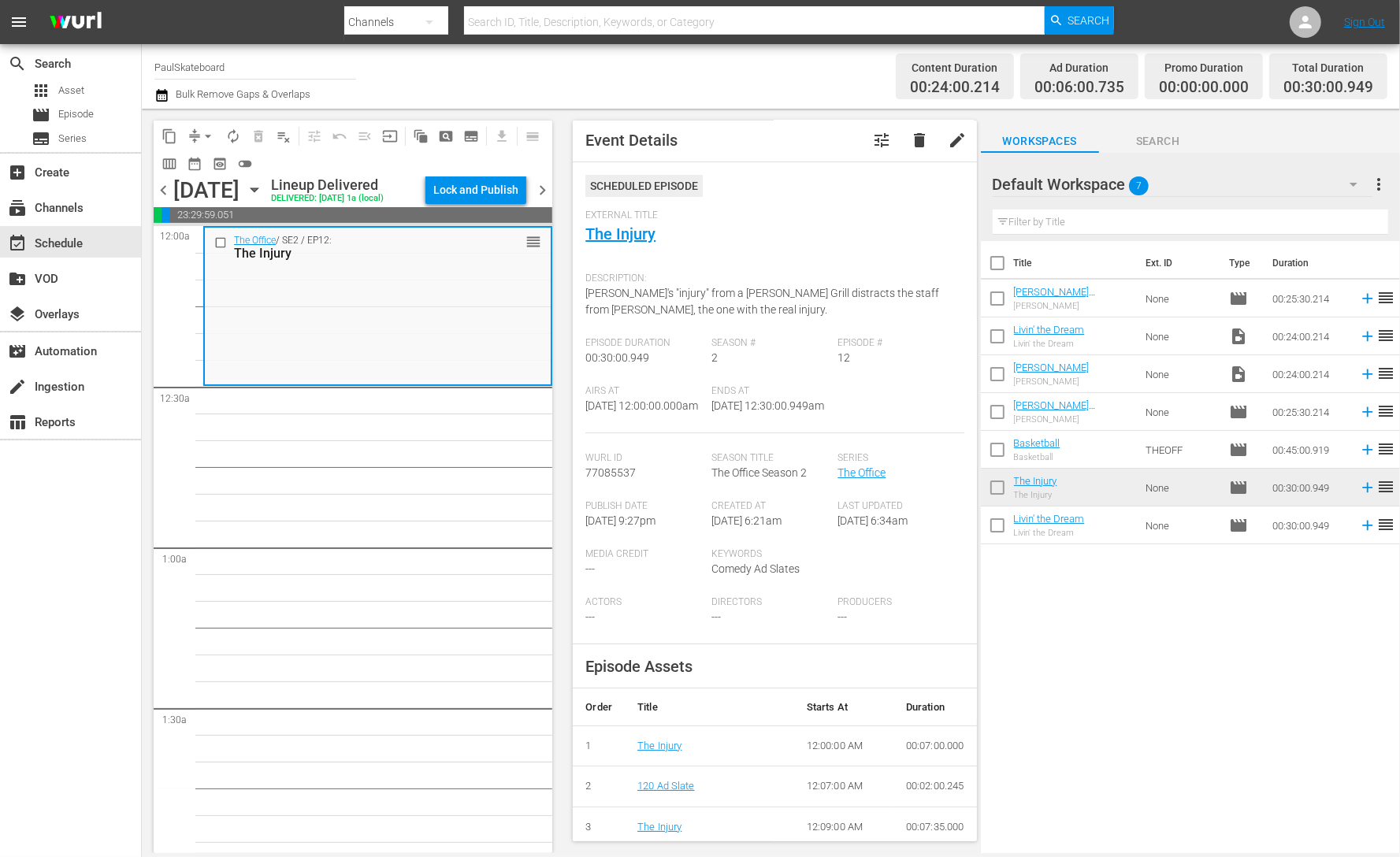
scroll to position [0, 0]
click at [69, 318] on div "layers Overlays" at bounding box center [44, 311] width 88 height 14
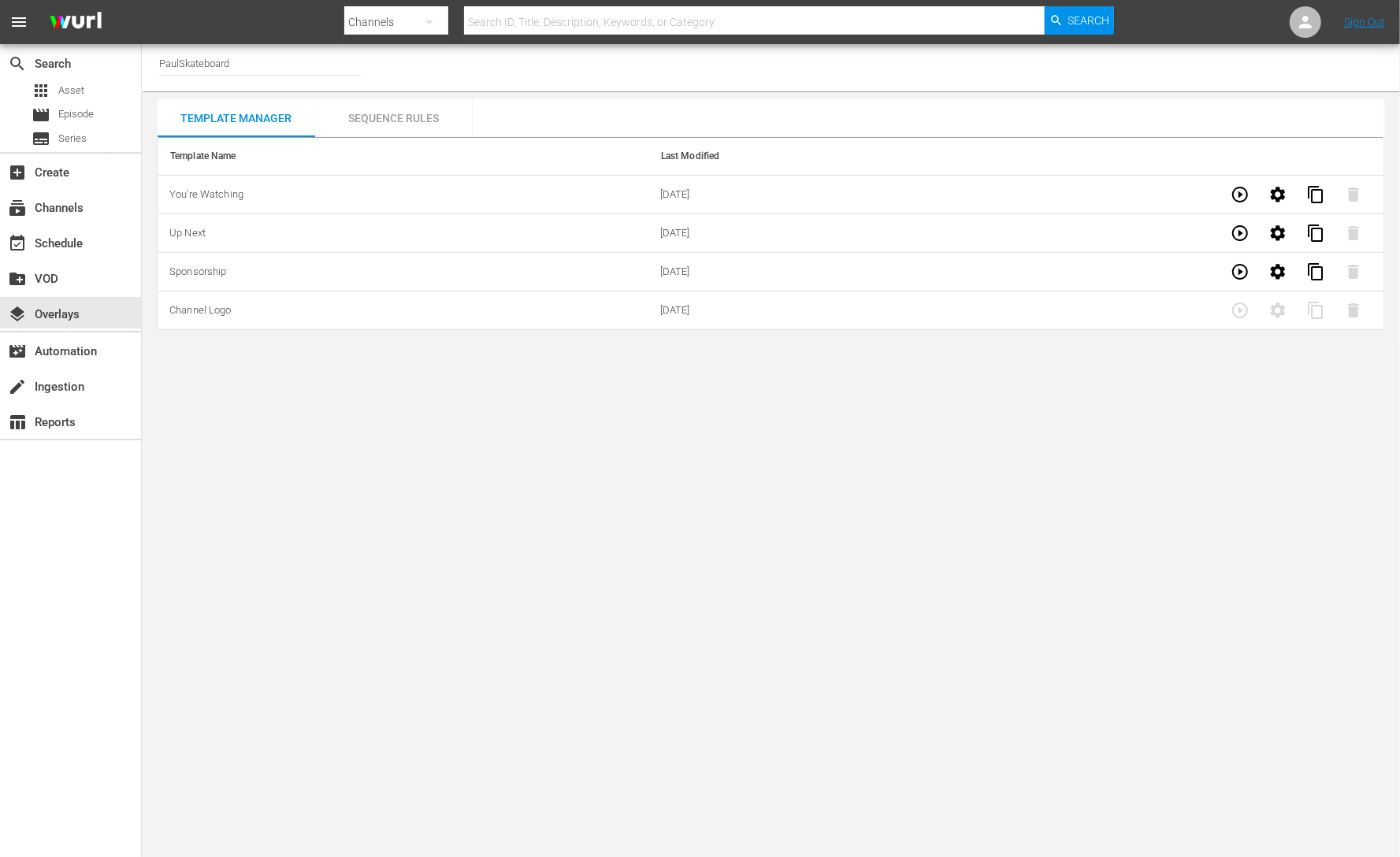
click at [408, 117] on div "Sequence Rules" at bounding box center [394, 118] width 157 height 37
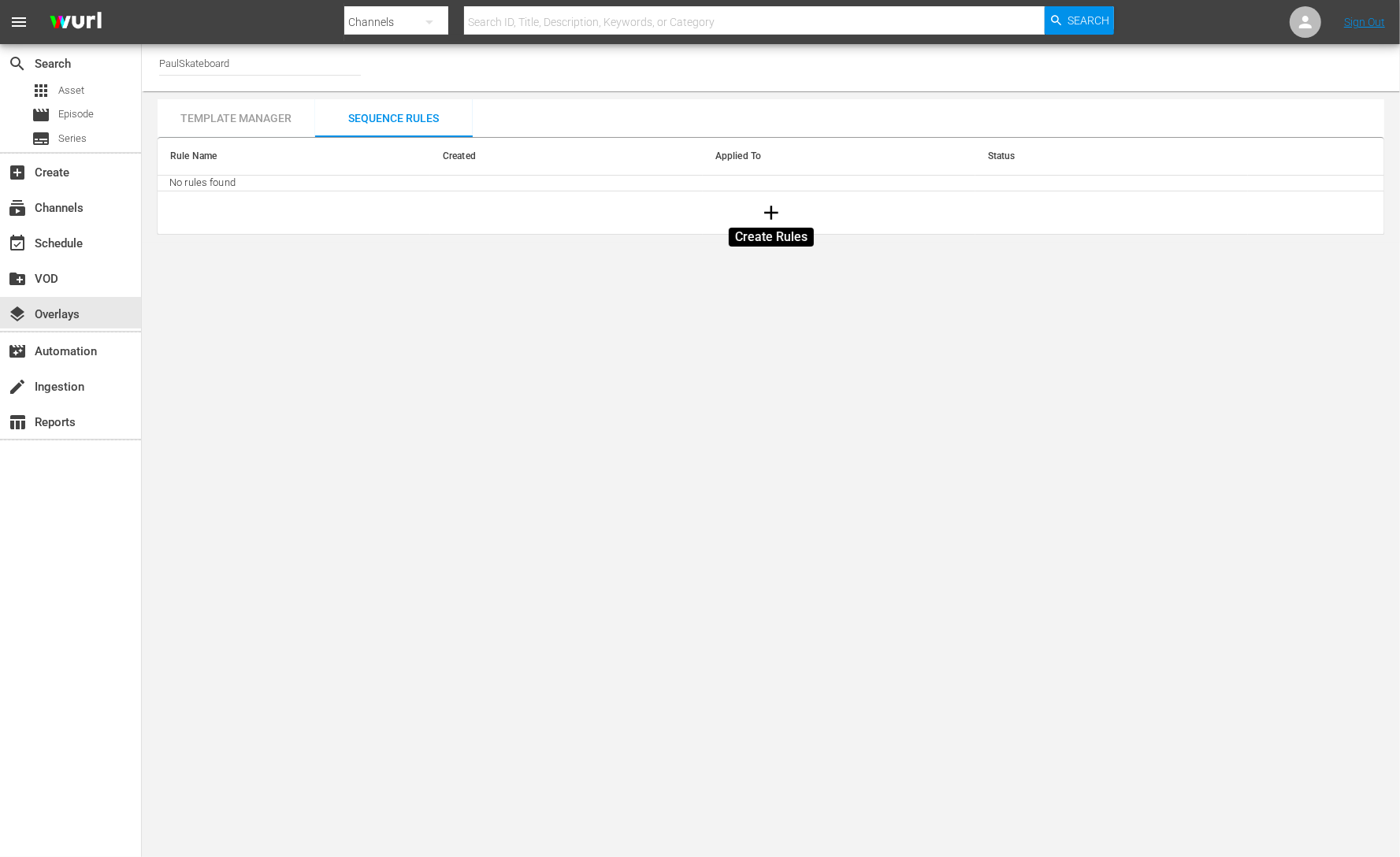
click at [757, 212] on button "button" at bounding box center [770, 212] width 42 height 42
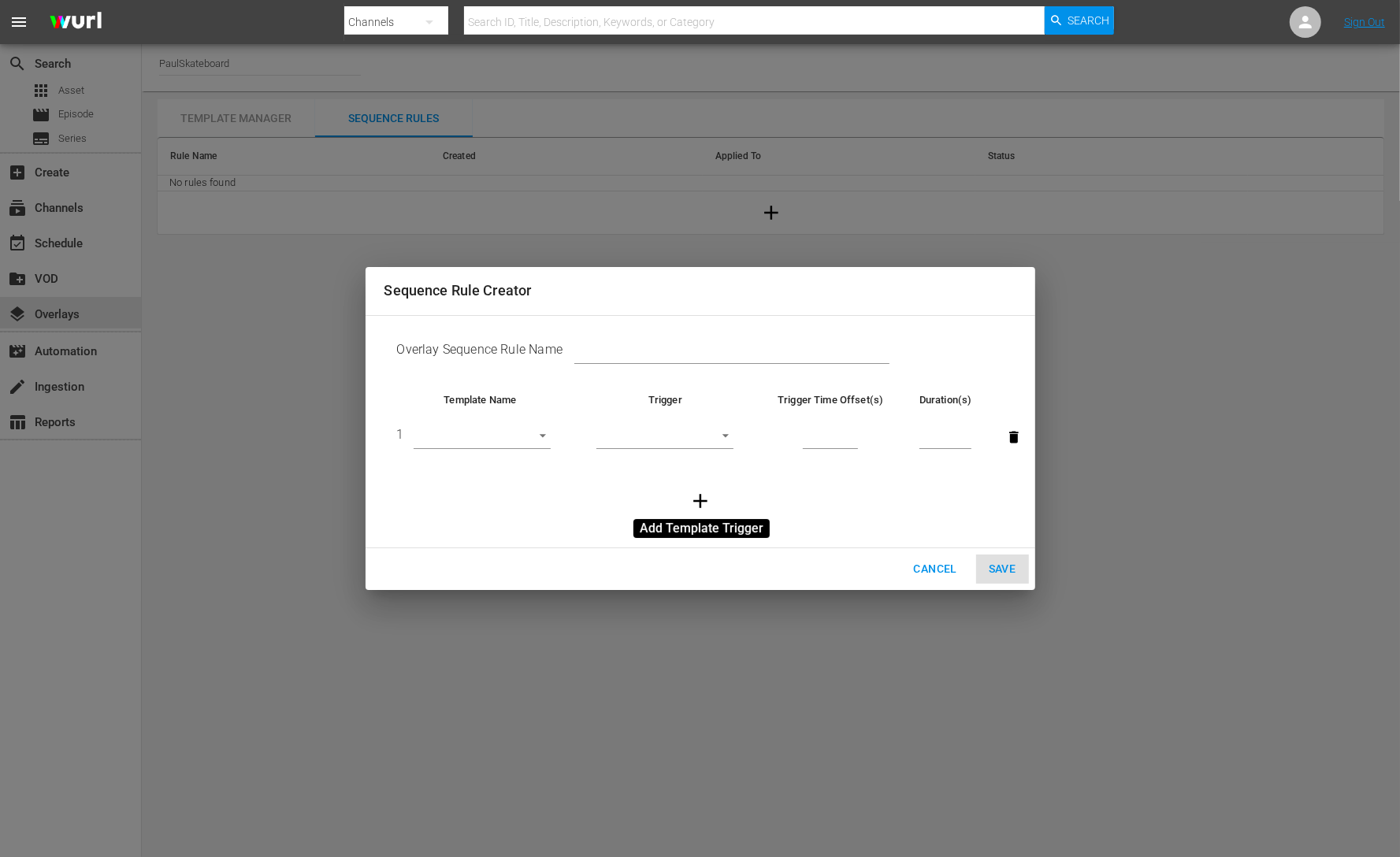
click at [711, 502] on icon "button" at bounding box center [700, 500] width 23 height 23
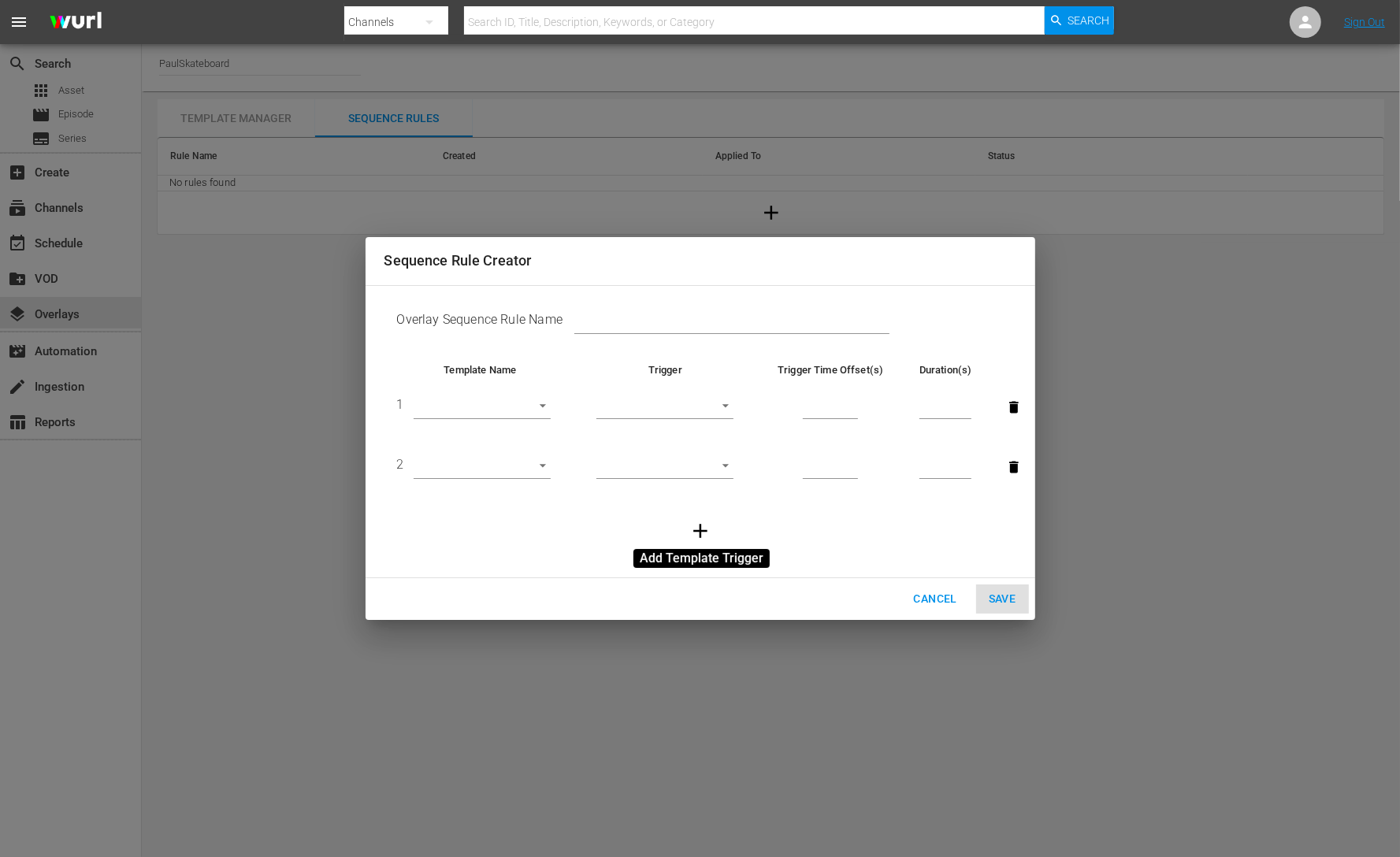
click at [705, 516] on button "button" at bounding box center [700, 530] width 42 height 42
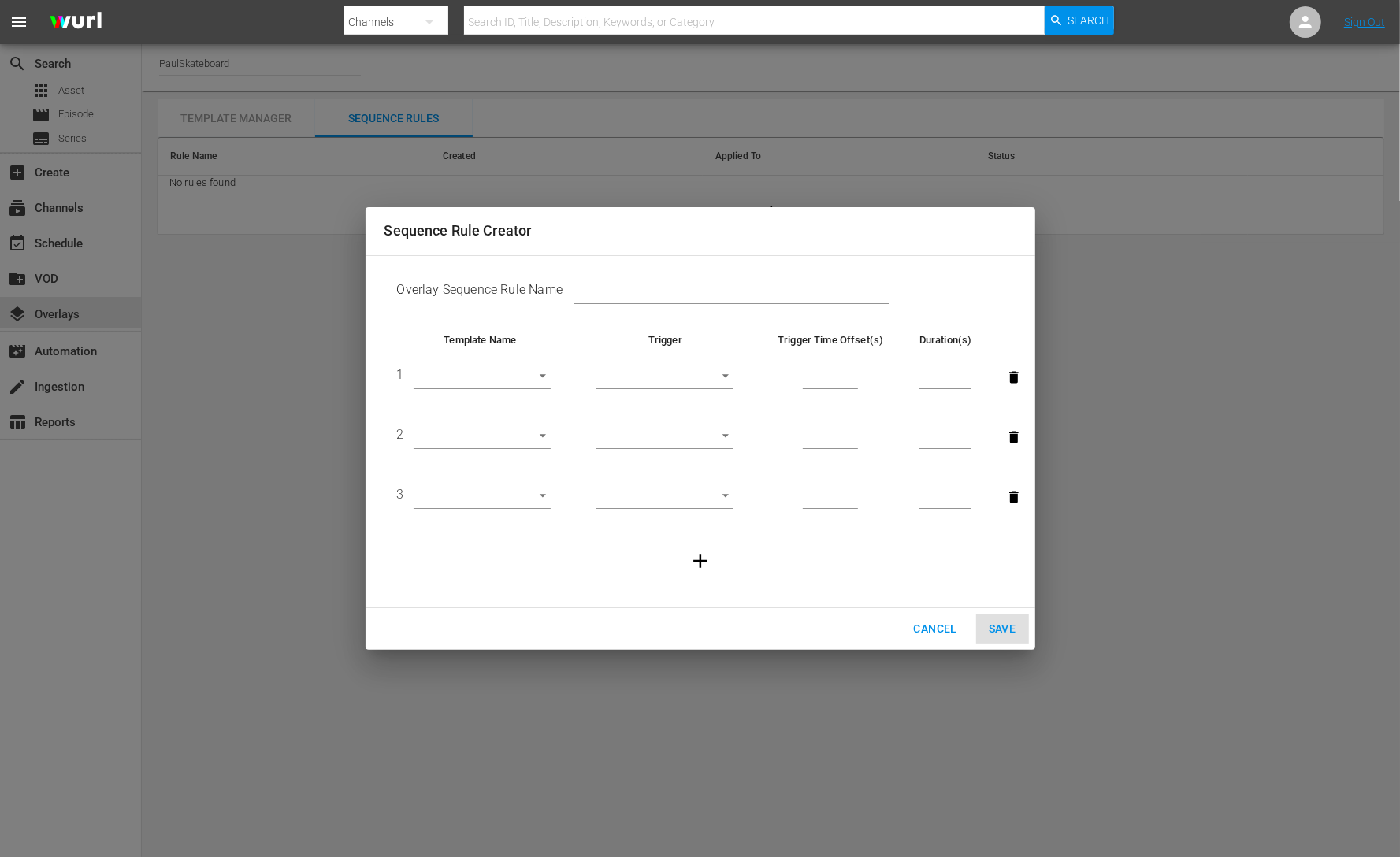
click at [712, 379] on body "menu Search By Channels Search ID, Title, Description, Keywords, or Category Se…" at bounding box center [700, 428] width 1400 height 857
click at [761, 550] on div at bounding box center [700, 428] width 1400 height 857
click at [936, 633] on span "Cancel" at bounding box center [934, 628] width 43 height 20
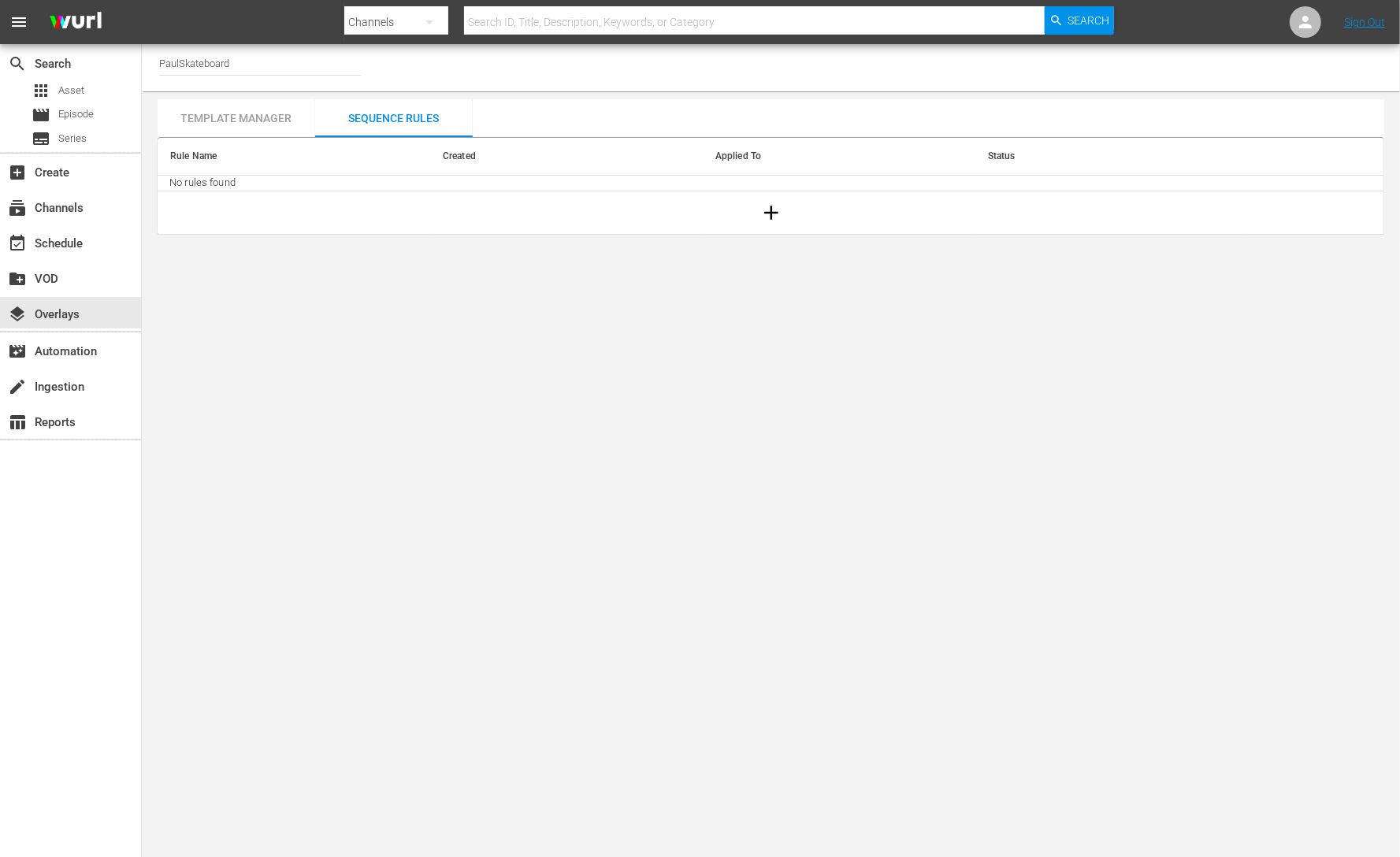
click at [275, 107] on div "Template Manager" at bounding box center [236, 118] width 157 height 37
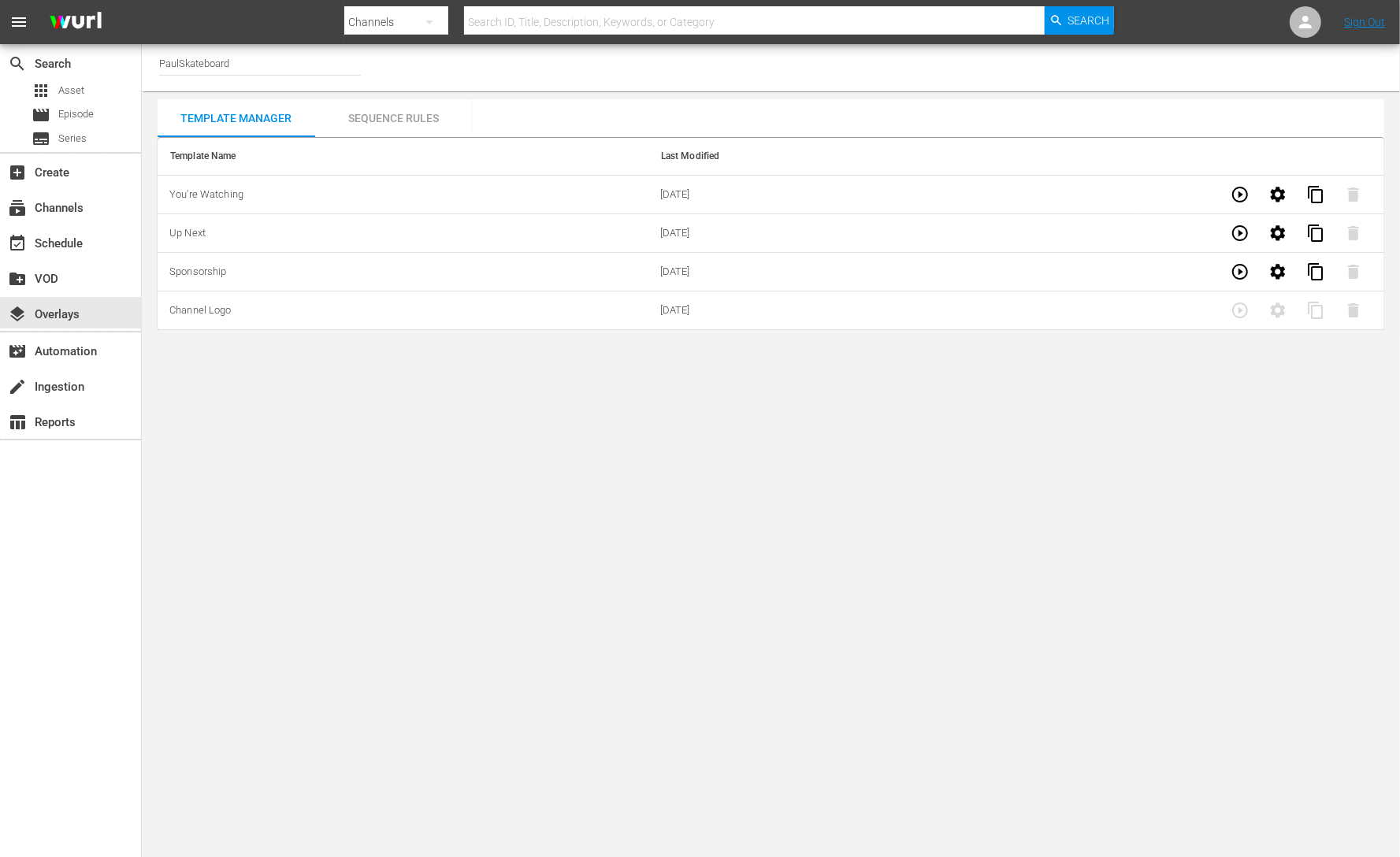
click at [642, 431] on body "menu Search By Channels Search ID, Title, Description, Keywords, or Category Se…" at bounding box center [700, 428] width 1400 height 857
